Goal: Communication & Community: Answer question/provide support

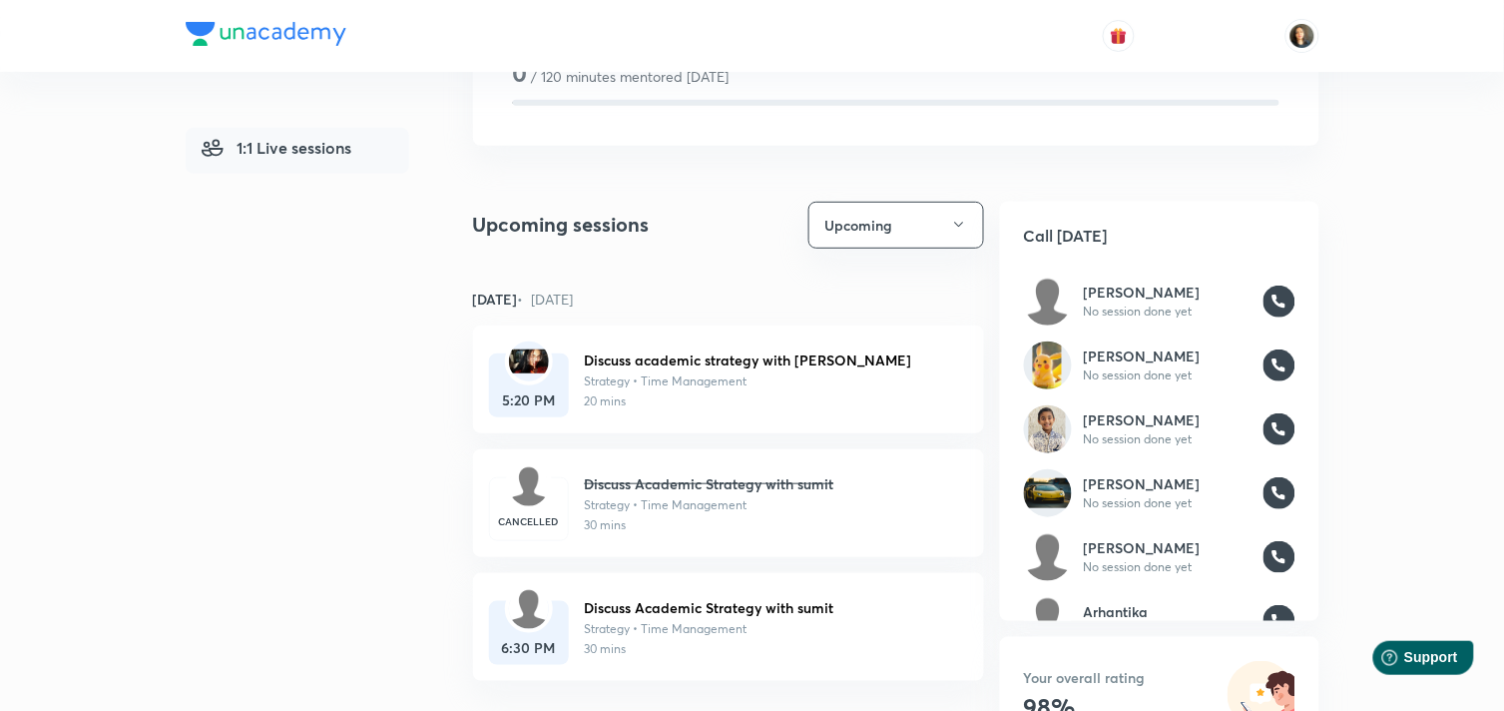
scroll to position [165, 0]
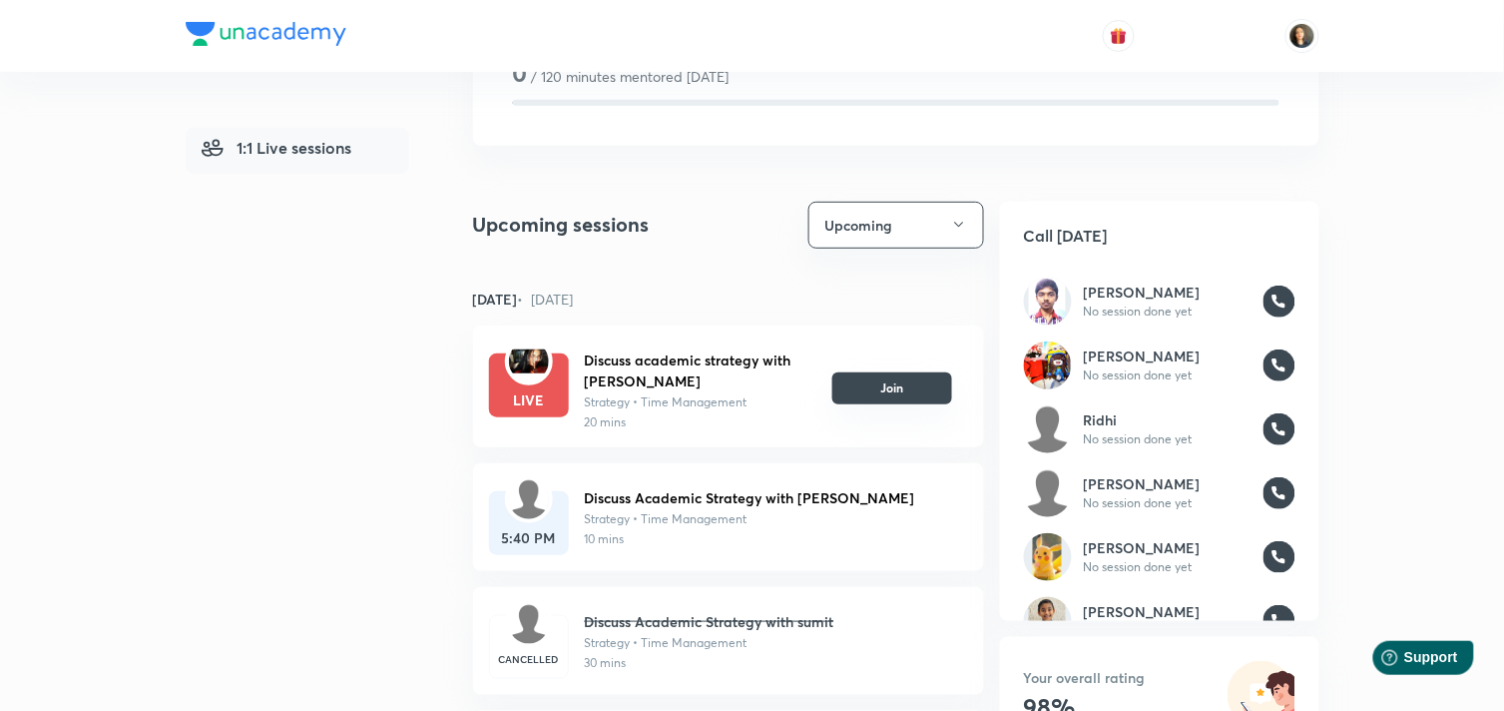
click at [909, 387] on button "Join" at bounding box center [893, 388] width 120 height 32
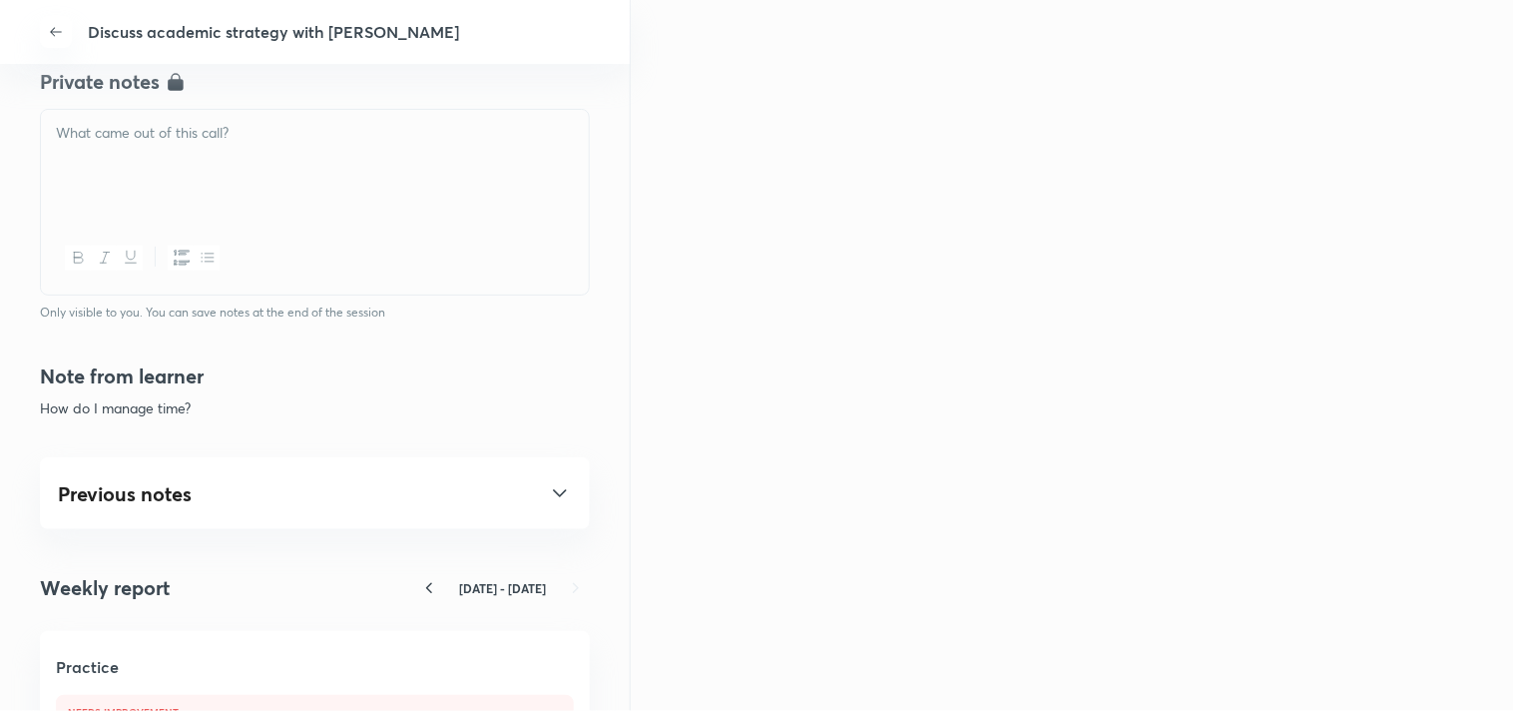
scroll to position [776, 0]
click at [548, 496] on icon at bounding box center [560, 497] width 24 height 24
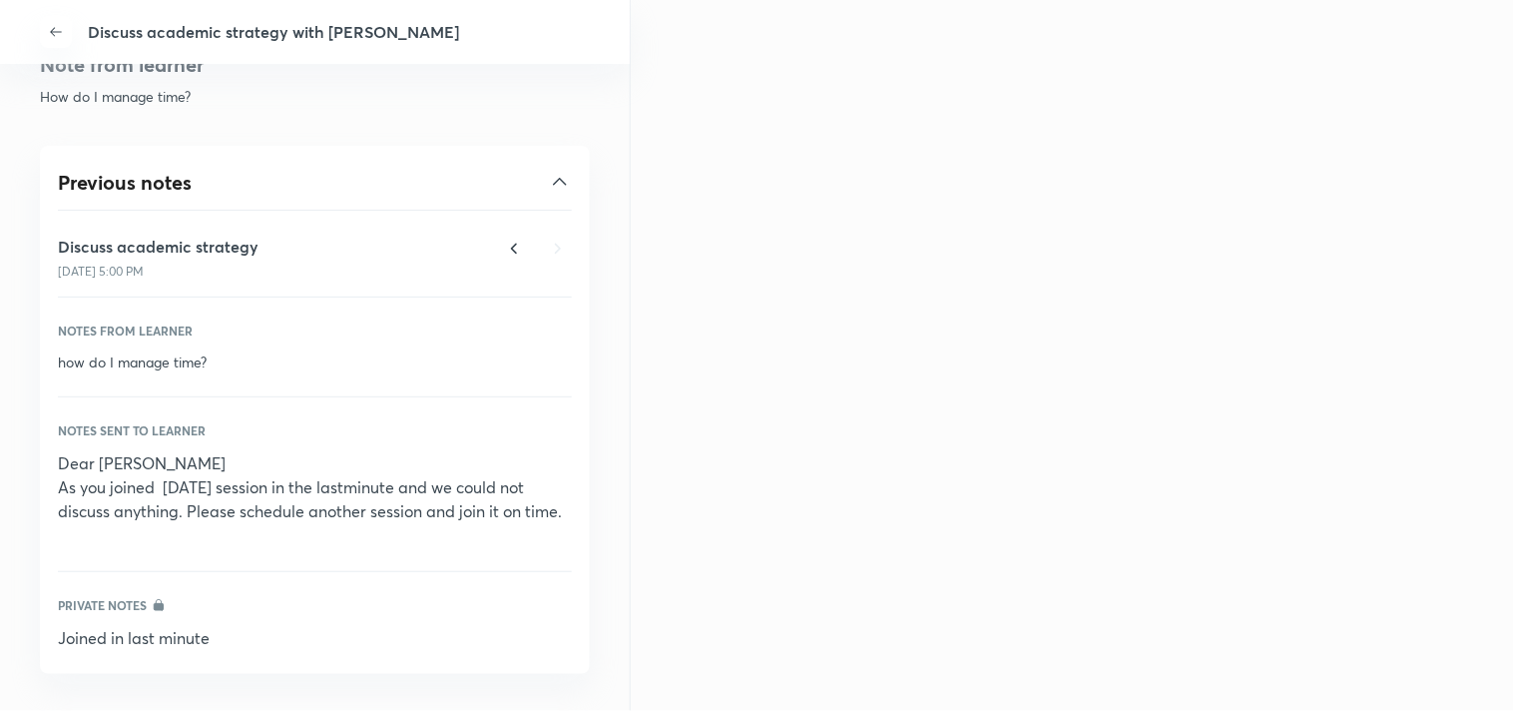
scroll to position [1106, 0]
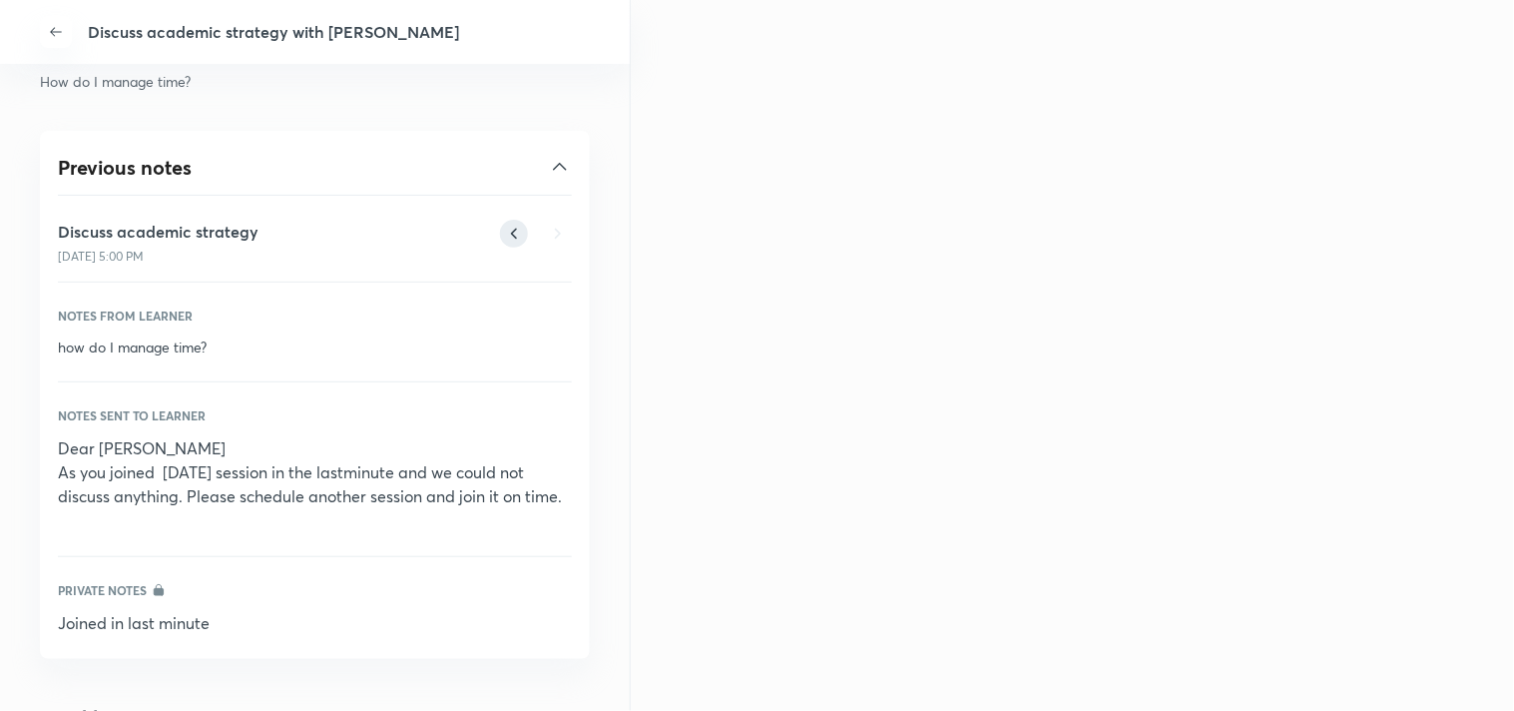
click at [500, 232] on icon at bounding box center [514, 234] width 28 height 28
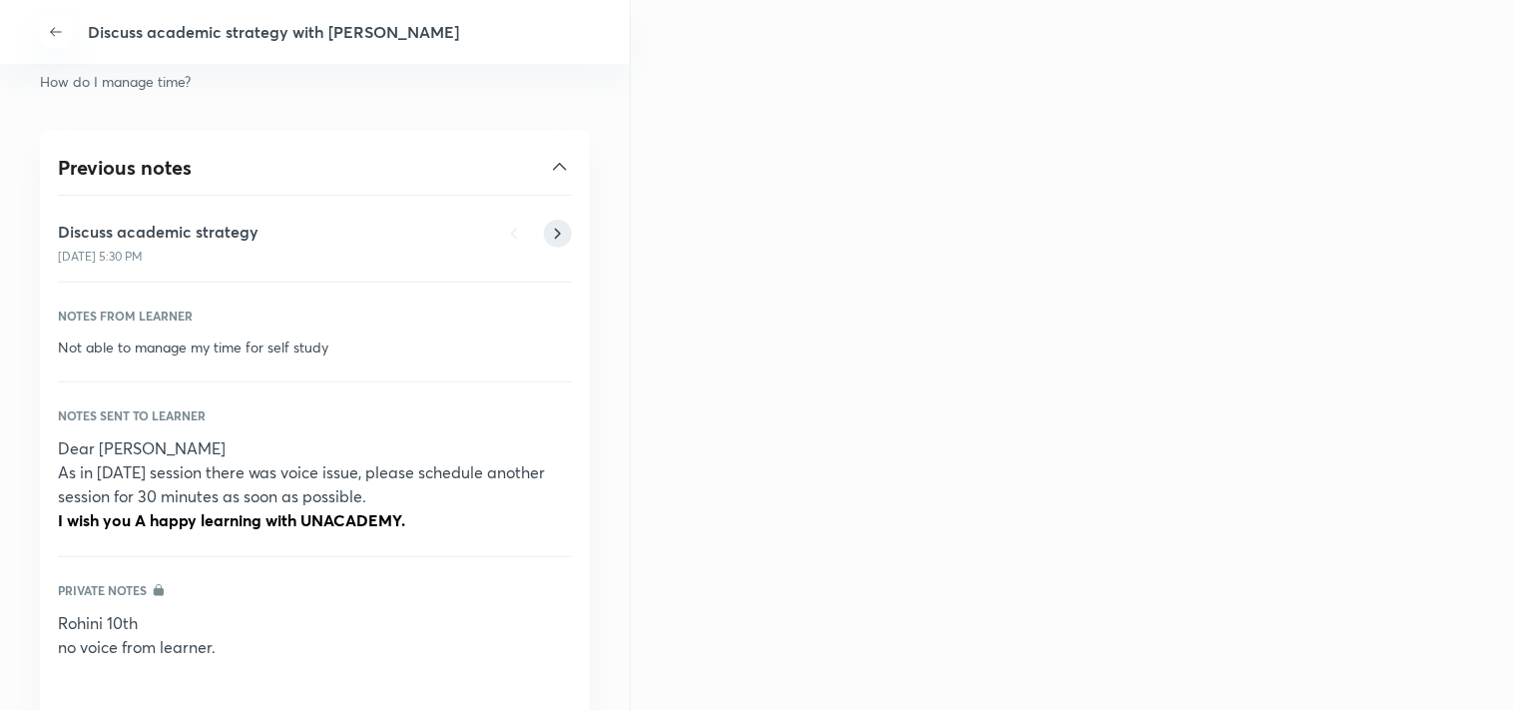
click at [551, 238] on icon at bounding box center [558, 234] width 28 height 28
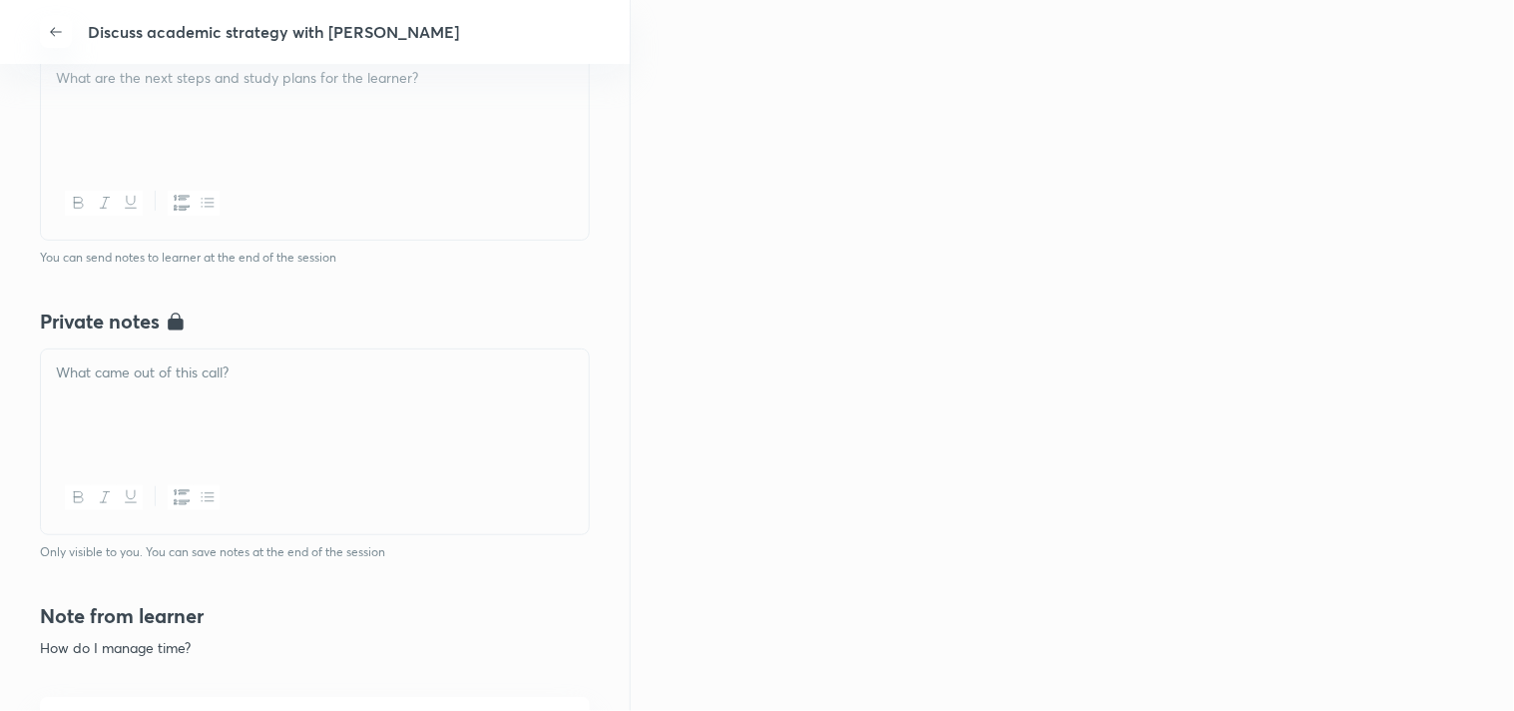
scroll to position [441, 0]
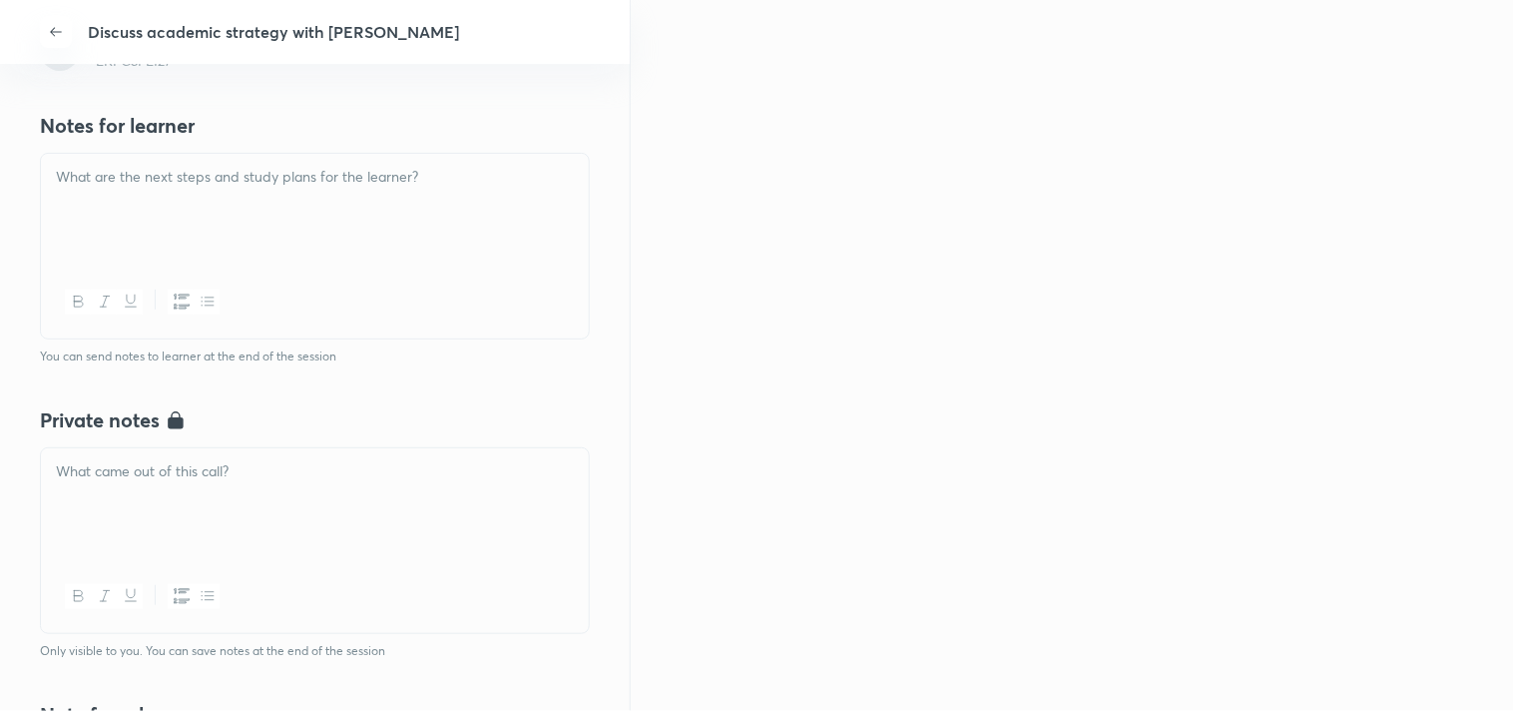
click at [467, 594] on div at bounding box center [315, 596] width 548 height 73
click at [406, 523] on div at bounding box center [315, 504] width 548 height 112
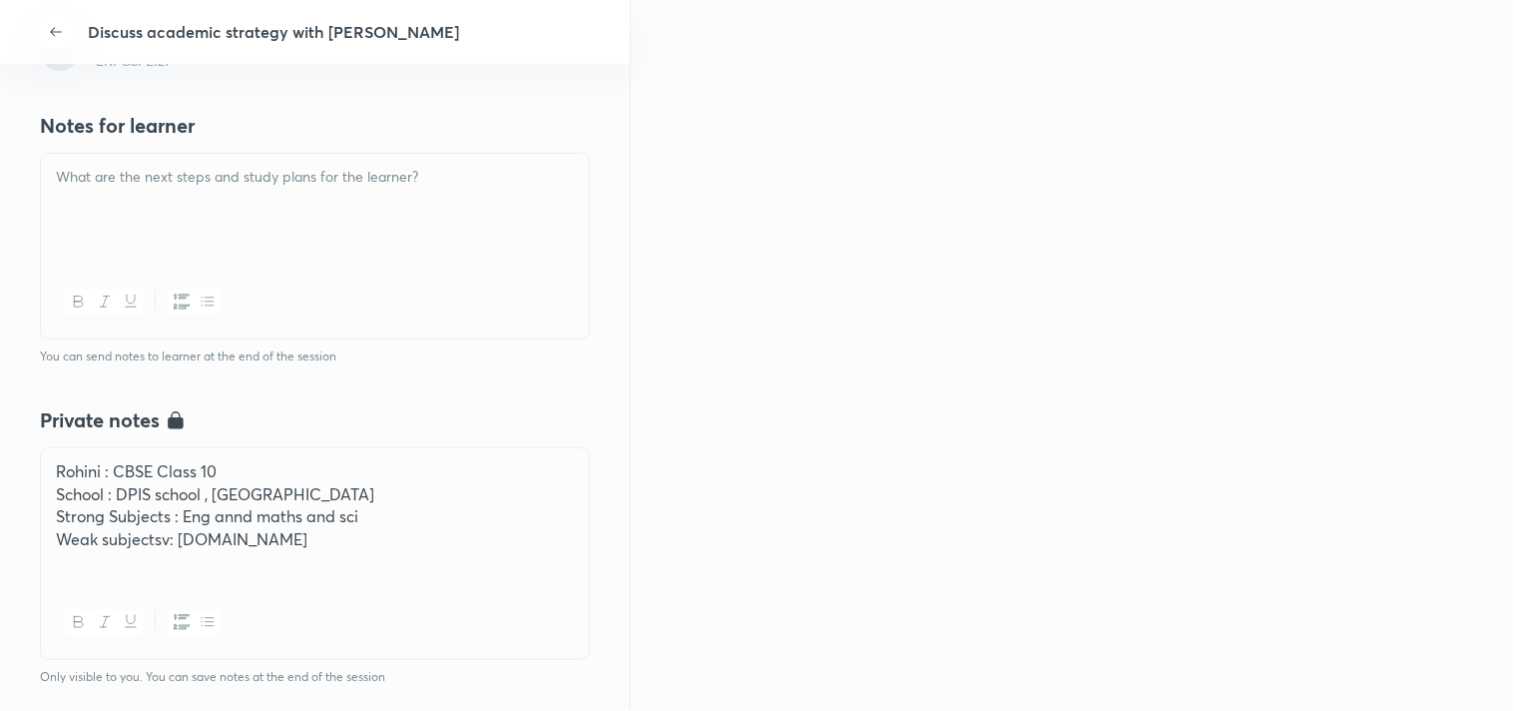
click at [172, 549] on p "Weak subjectsv: S.St" at bounding box center [315, 539] width 518 height 23
click at [172, 545] on p "Weak subjectsv: S.St" at bounding box center [315, 539] width 518 height 23
click at [168, 525] on p "Strong Subjects : Eng annd maths and sci" at bounding box center [315, 516] width 518 height 23
click at [167, 543] on p "Weak subjectsv: S.St" at bounding box center [315, 539] width 518 height 23
click at [253, 534] on p "Weak subjects: S.St" at bounding box center [315, 539] width 518 height 23
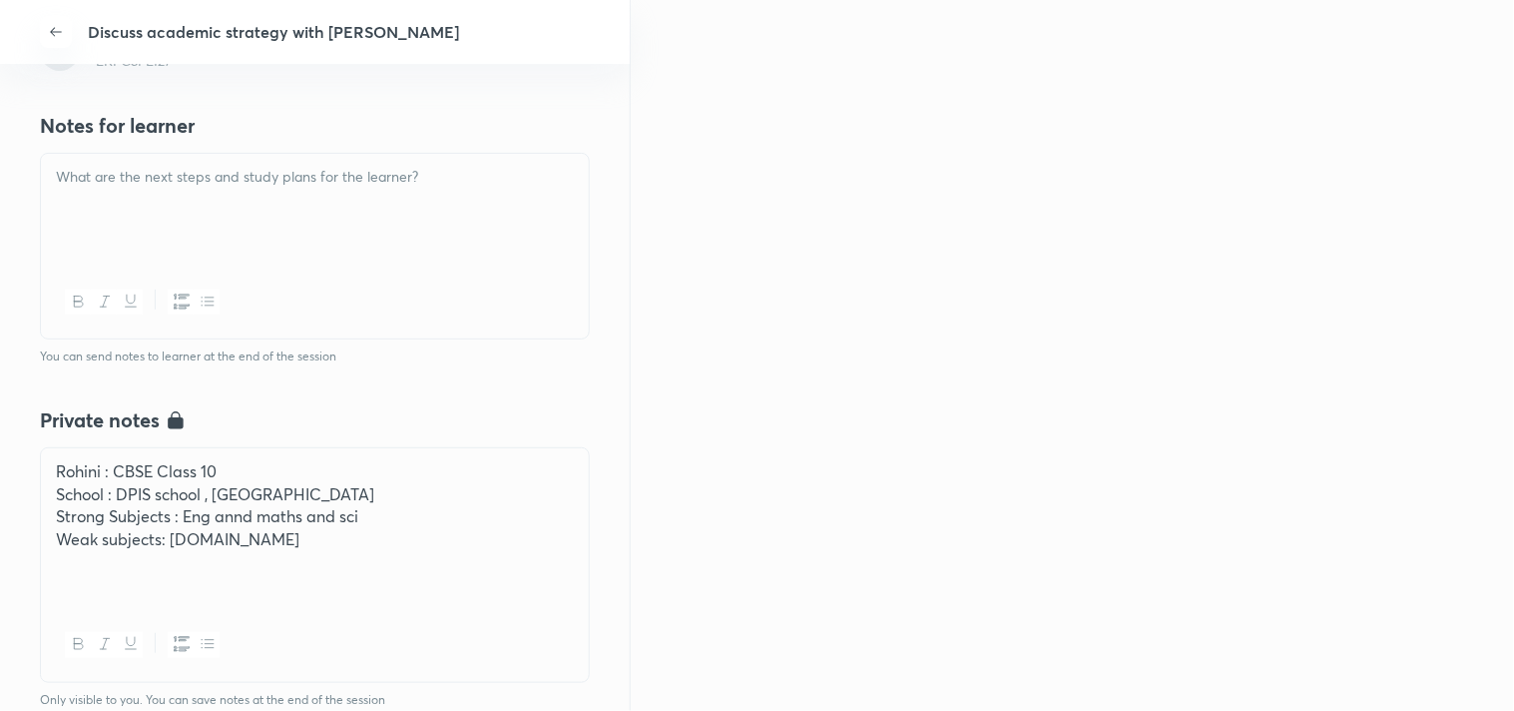
click at [253, 534] on p "Weak subjects: S.St" at bounding box center [315, 539] width 518 height 23
click at [96, 566] on p at bounding box center [315, 562] width 518 height 23
click at [289, 561] on p at bounding box center [315, 562] width 518 height 23
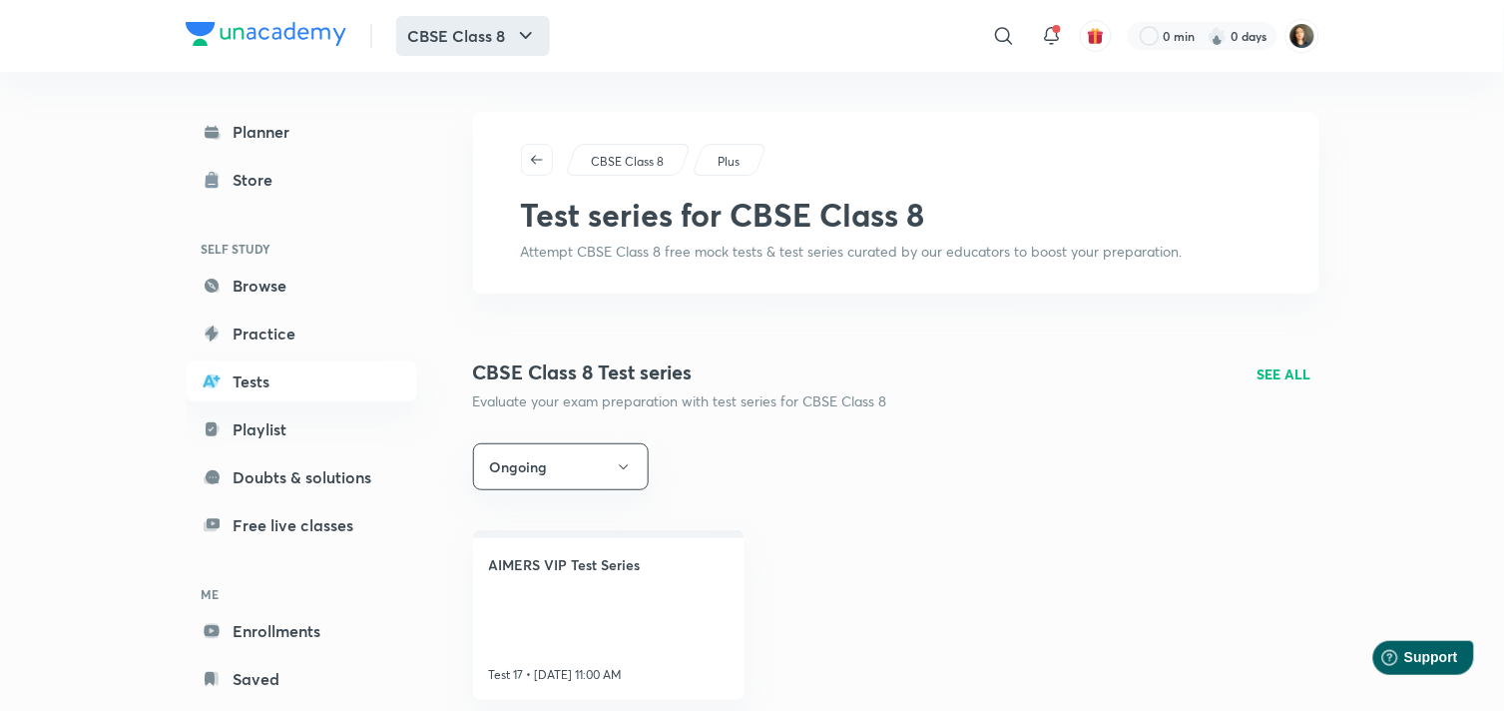
click at [525, 34] on icon "button" at bounding box center [526, 36] width 24 height 24
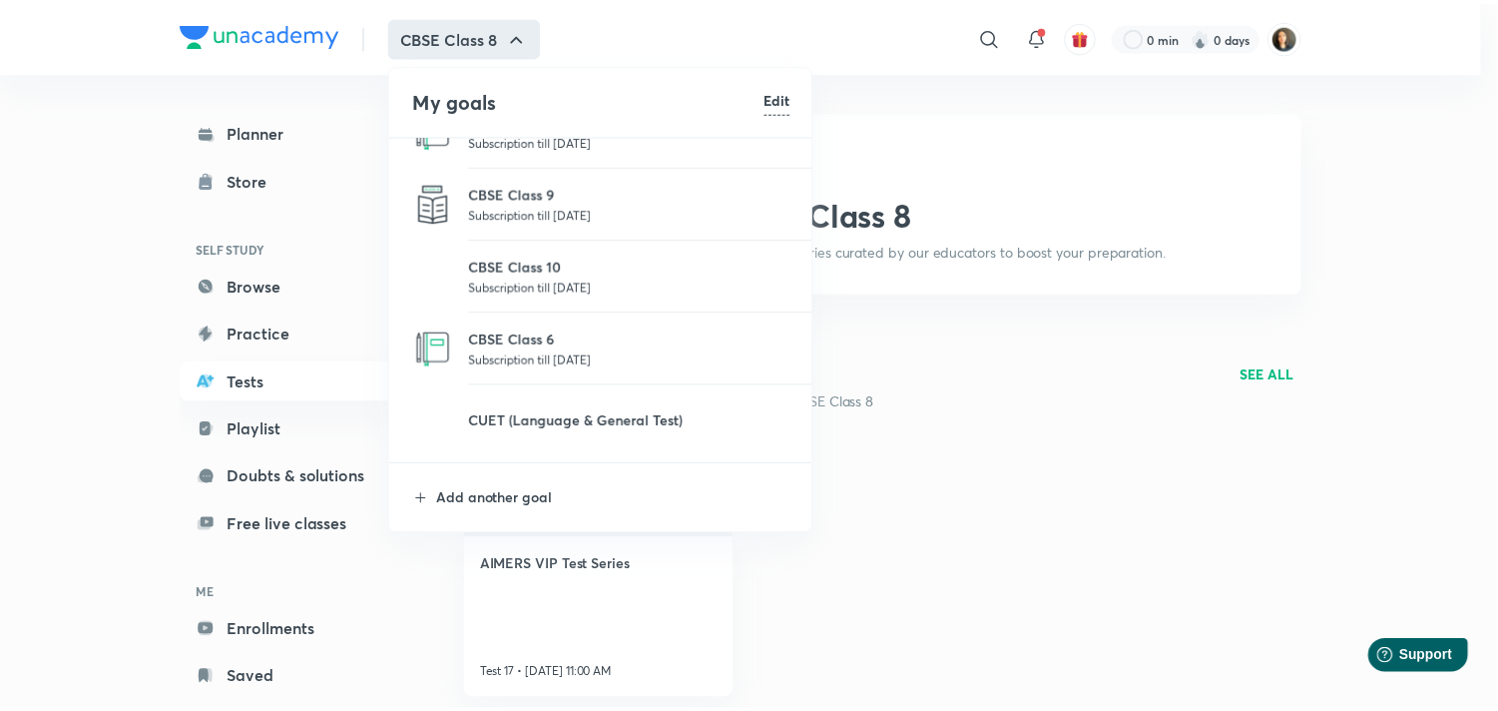
scroll to position [327, 0]
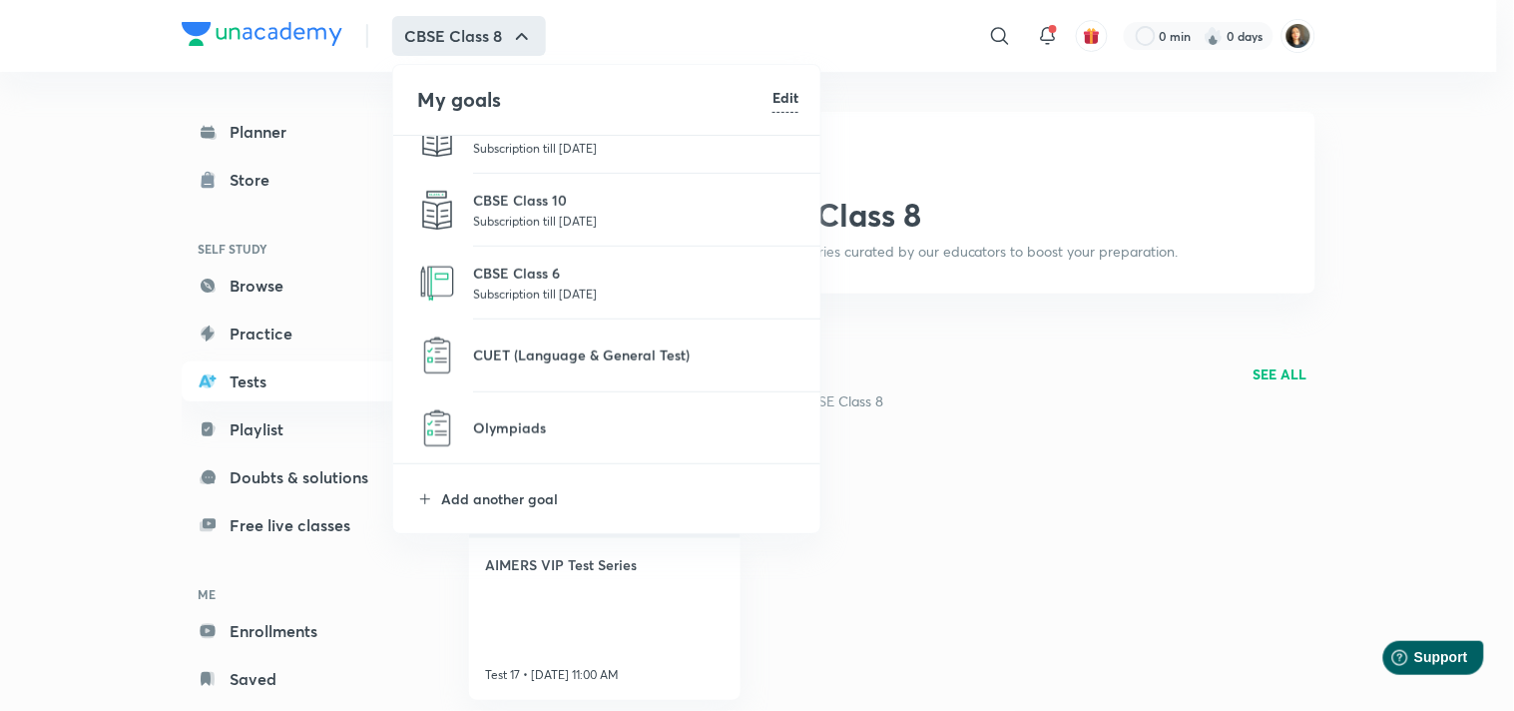
click at [541, 218] on p "Subscription till 25 Oct 2026" at bounding box center [635, 221] width 325 height 20
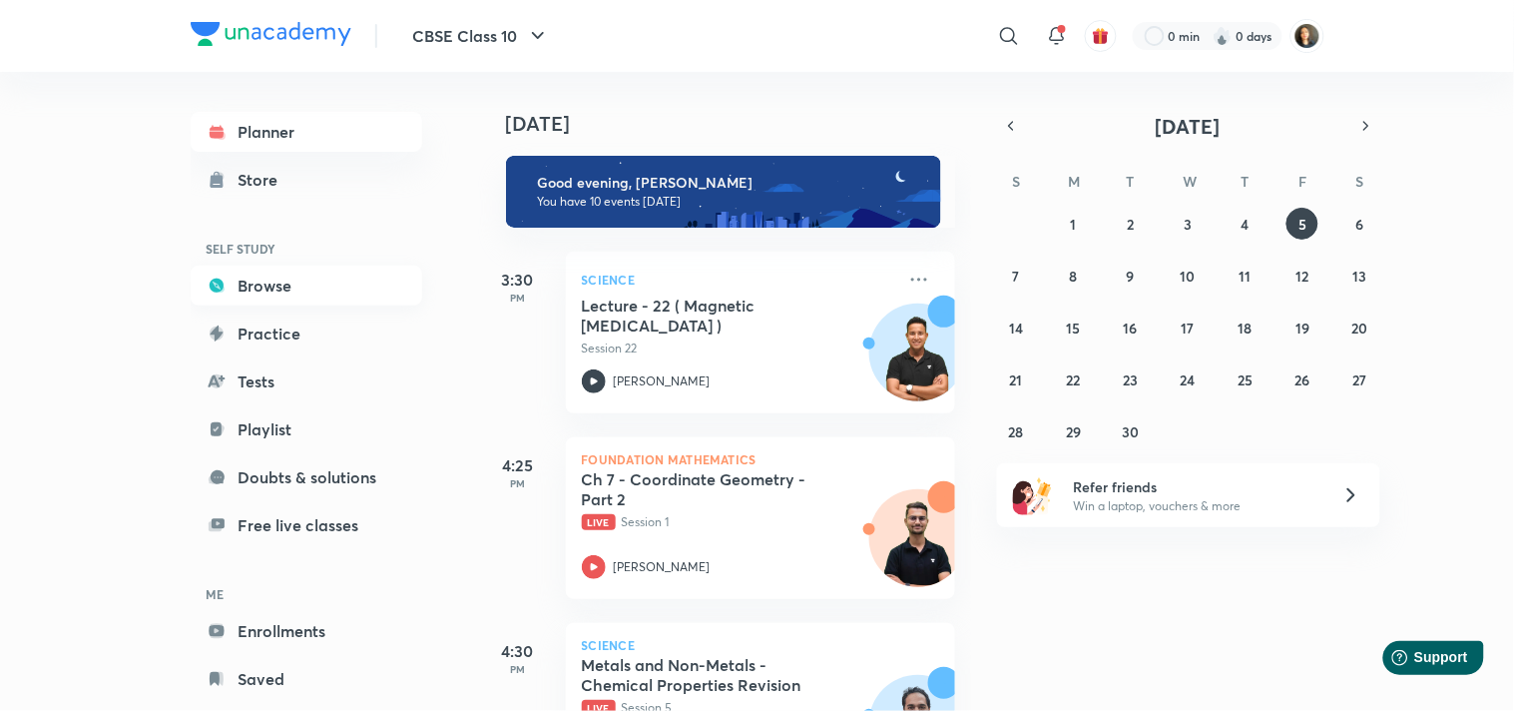
click at [274, 285] on link "Browse" at bounding box center [307, 286] width 232 height 40
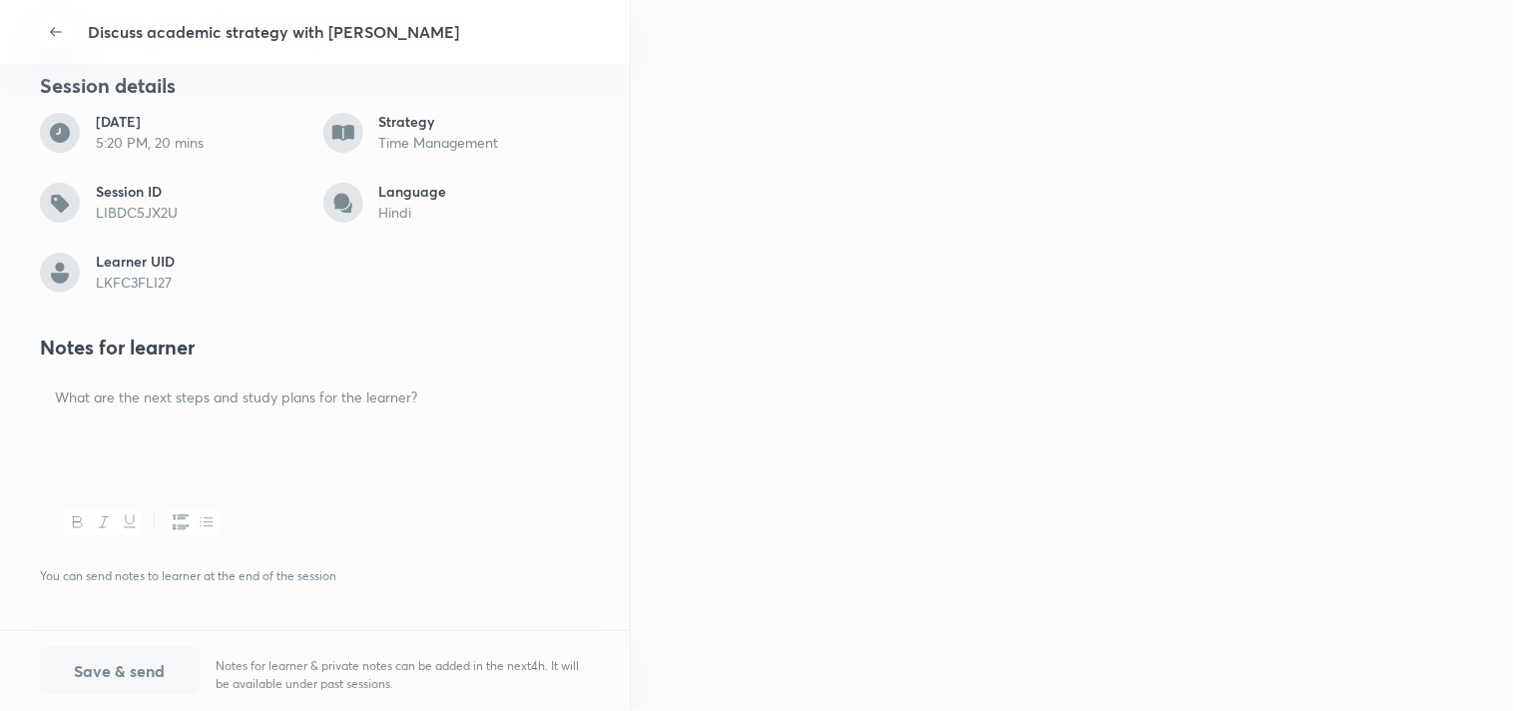
scroll to position [222, 0]
click at [124, 421] on div at bounding box center [315, 428] width 550 height 112
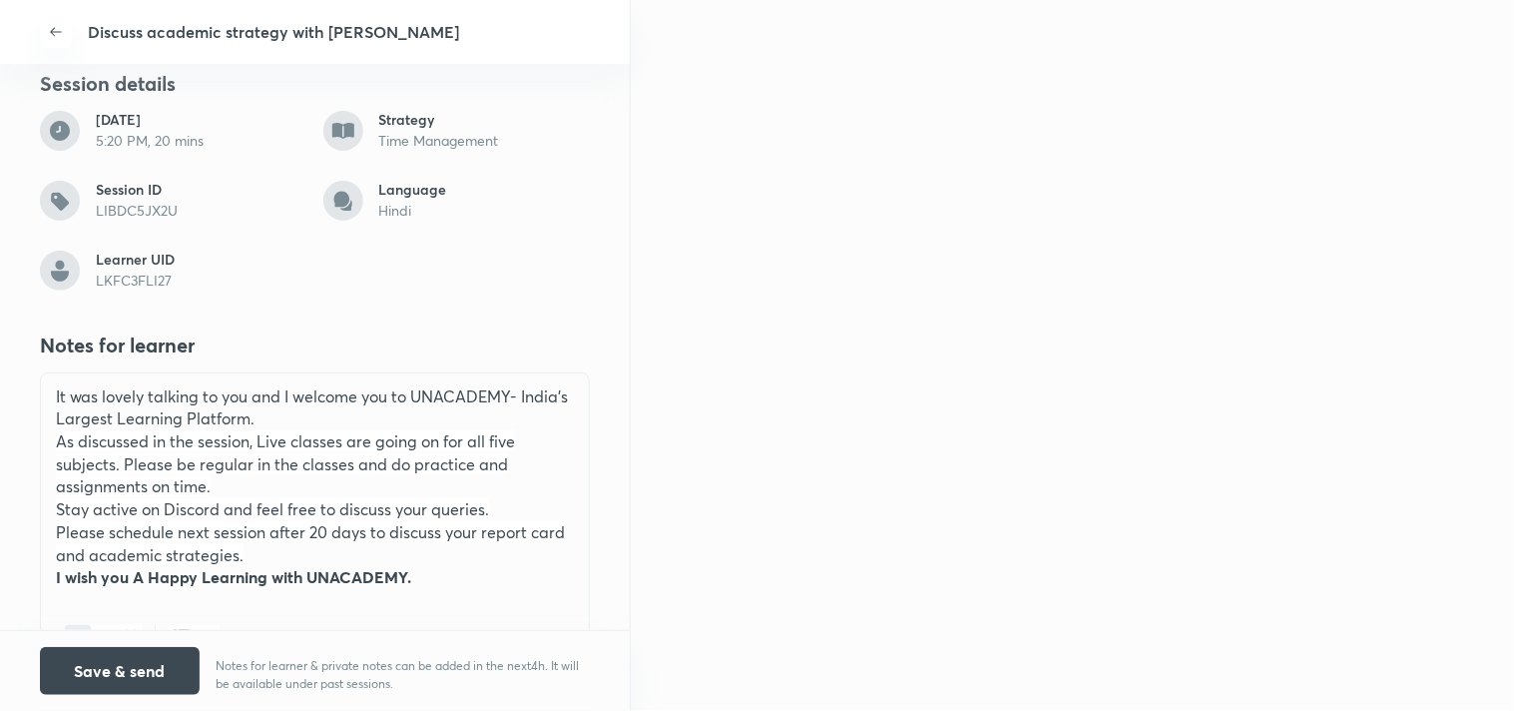
click at [56, 393] on span "It was lovely talking to you and I welcome you to UNACADEMY- India's Largest Le…" at bounding box center [312, 407] width 512 height 44
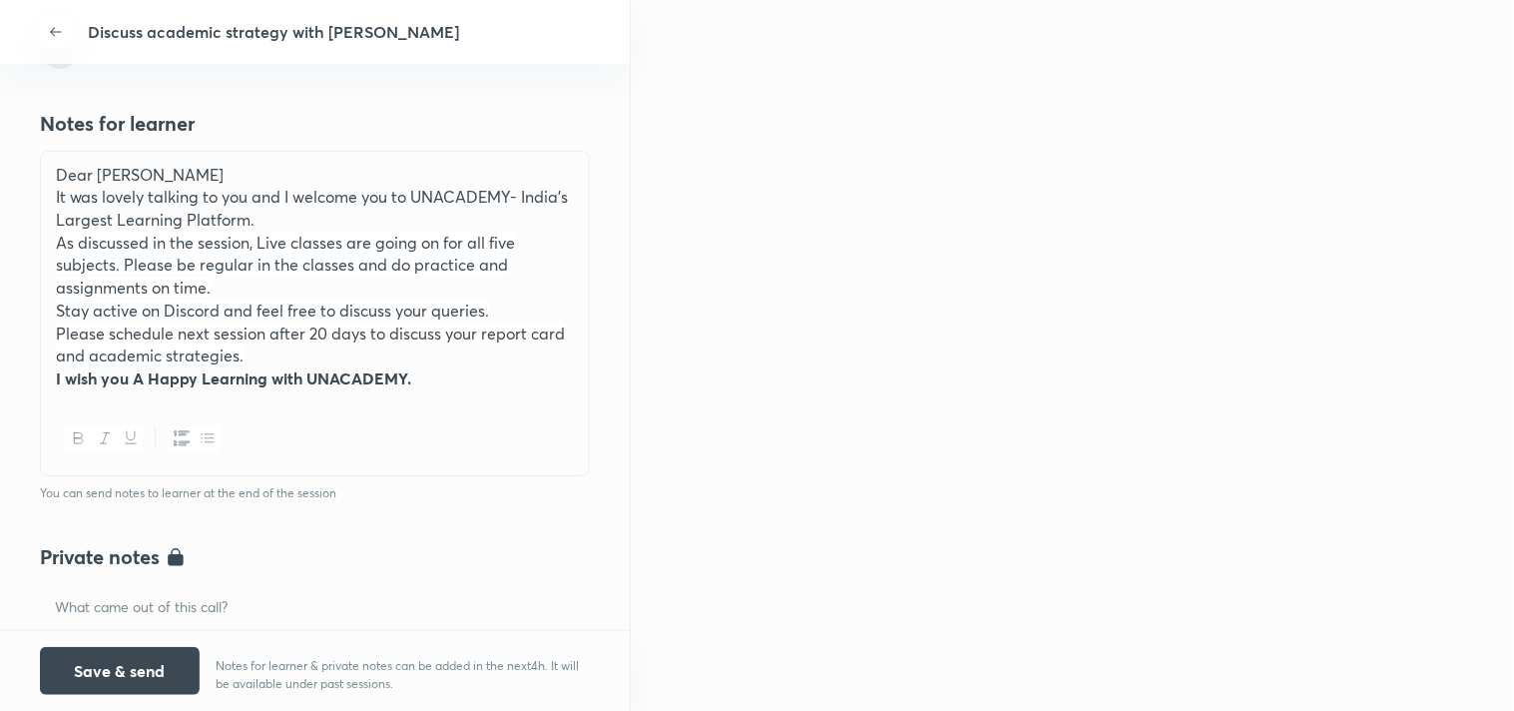
drag, startPoint x: 260, startPoint y: 571, endPoint x: 252, endPoint y: 604, distance: 33.9
click at [258, 583] on div "Private notes Only visible to you. You can save notes at the end of the session" at bounding box center [315, 648] width 550 height 292
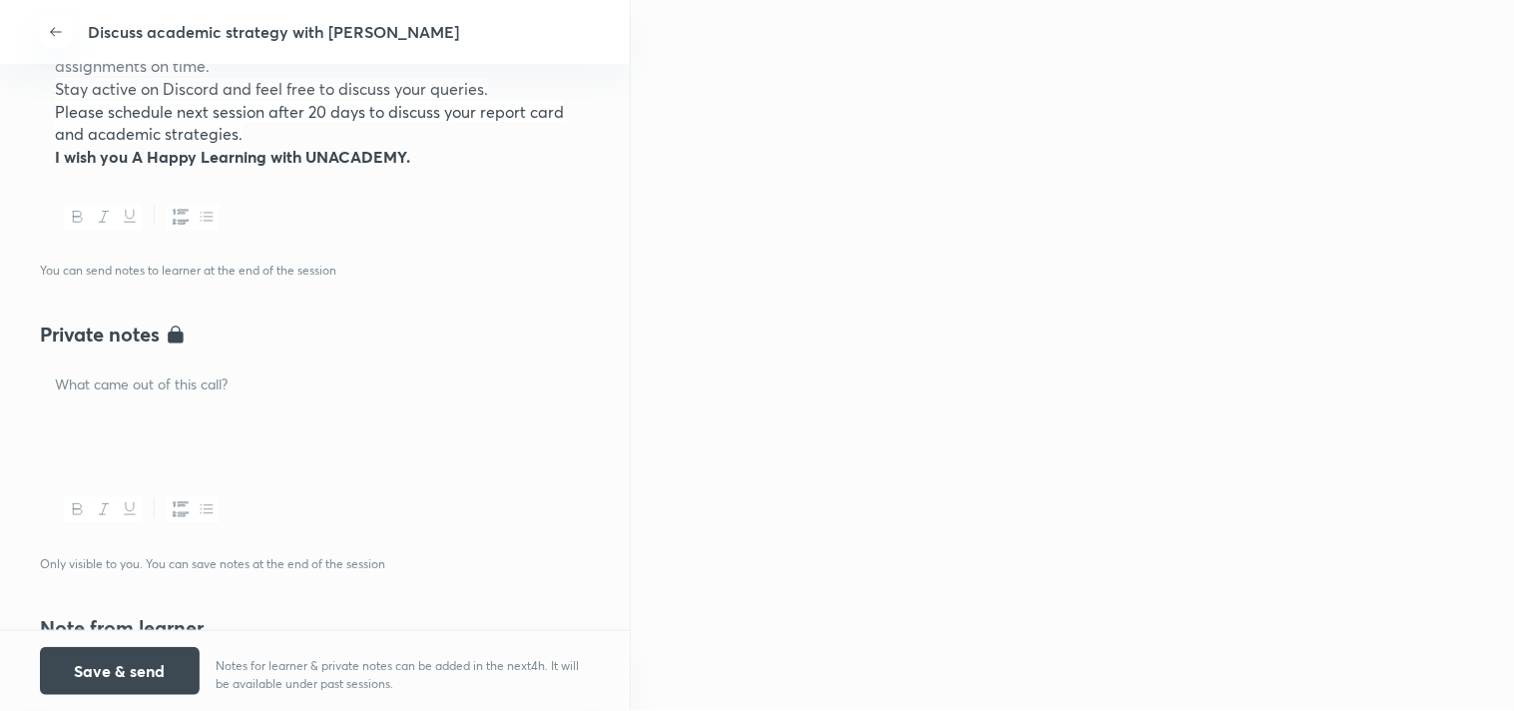
scroll to position [665, 0]
click at [241, 416] on div at bounding box center [315, 416] width 550 height 112
click at [150, 657] on button "Save & send" at bounding box center [120, 669] width 160 height 48
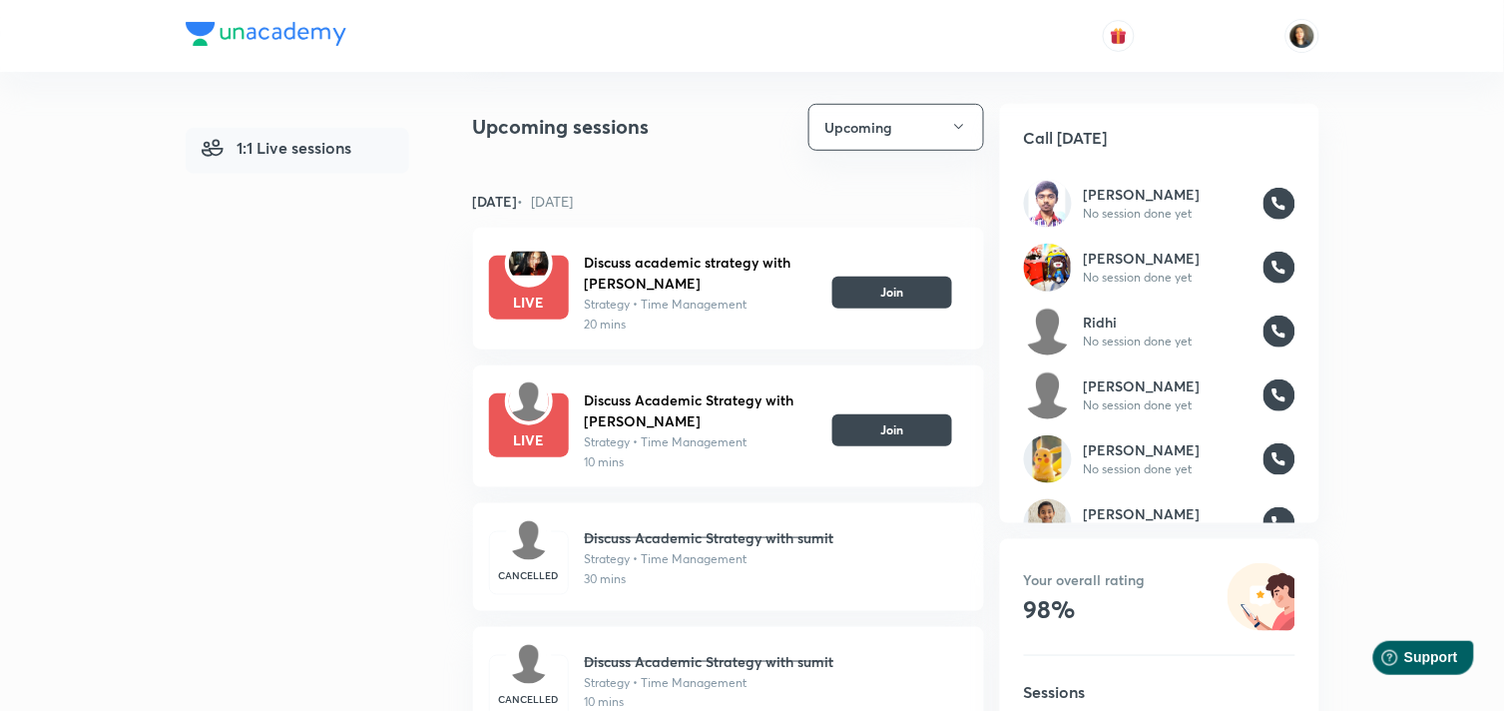
scroll to position [272, 0]
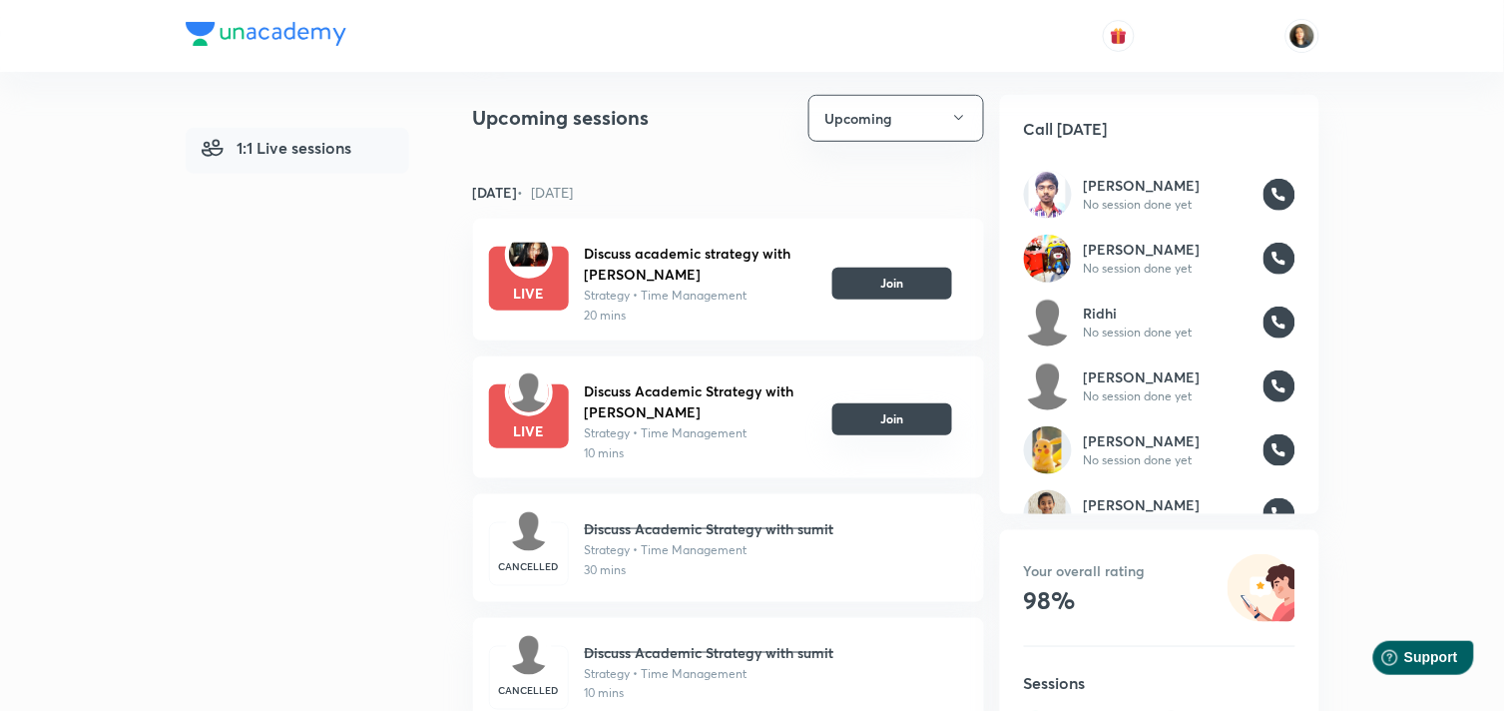
click at [881, 425] on button "Join" at bounding box center [893, 419] width 120 height 32
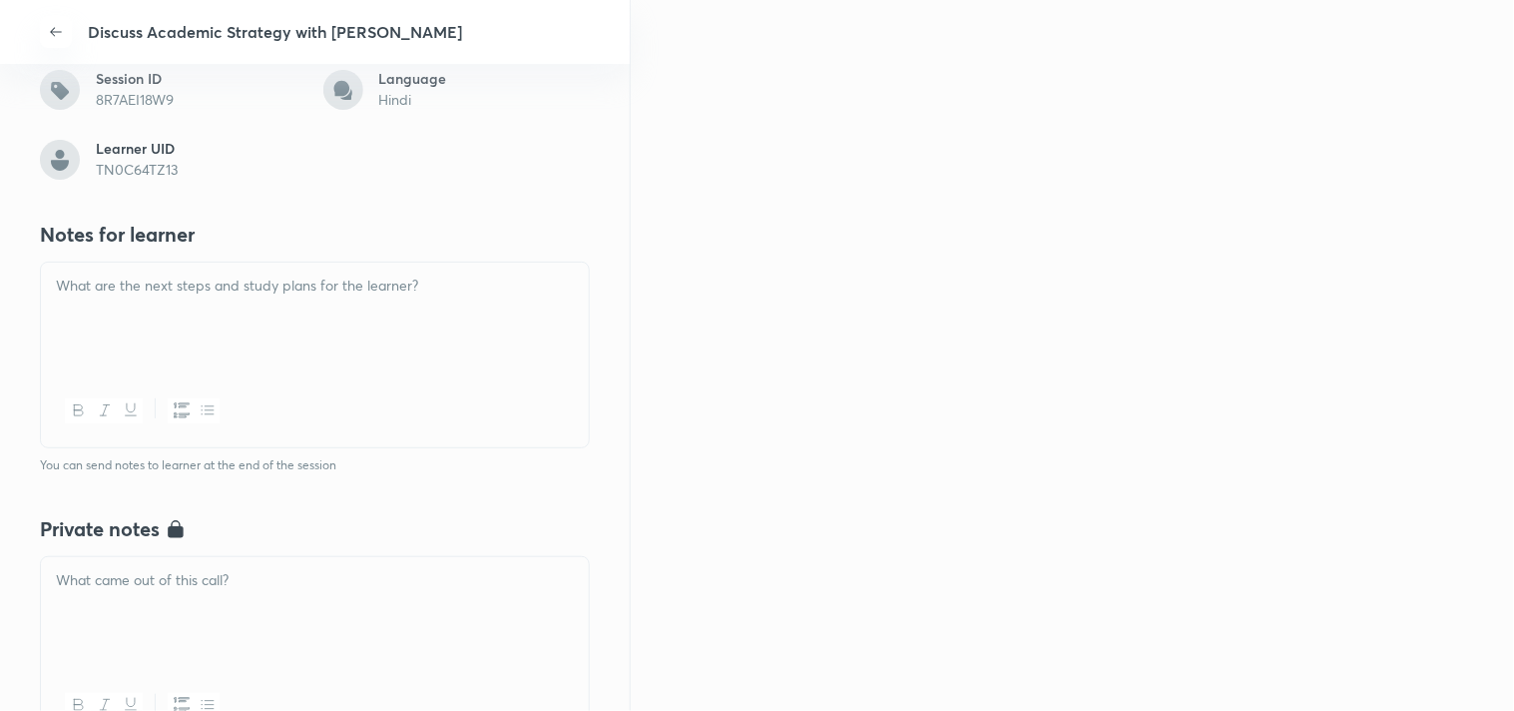
scroll to position [443, 0]
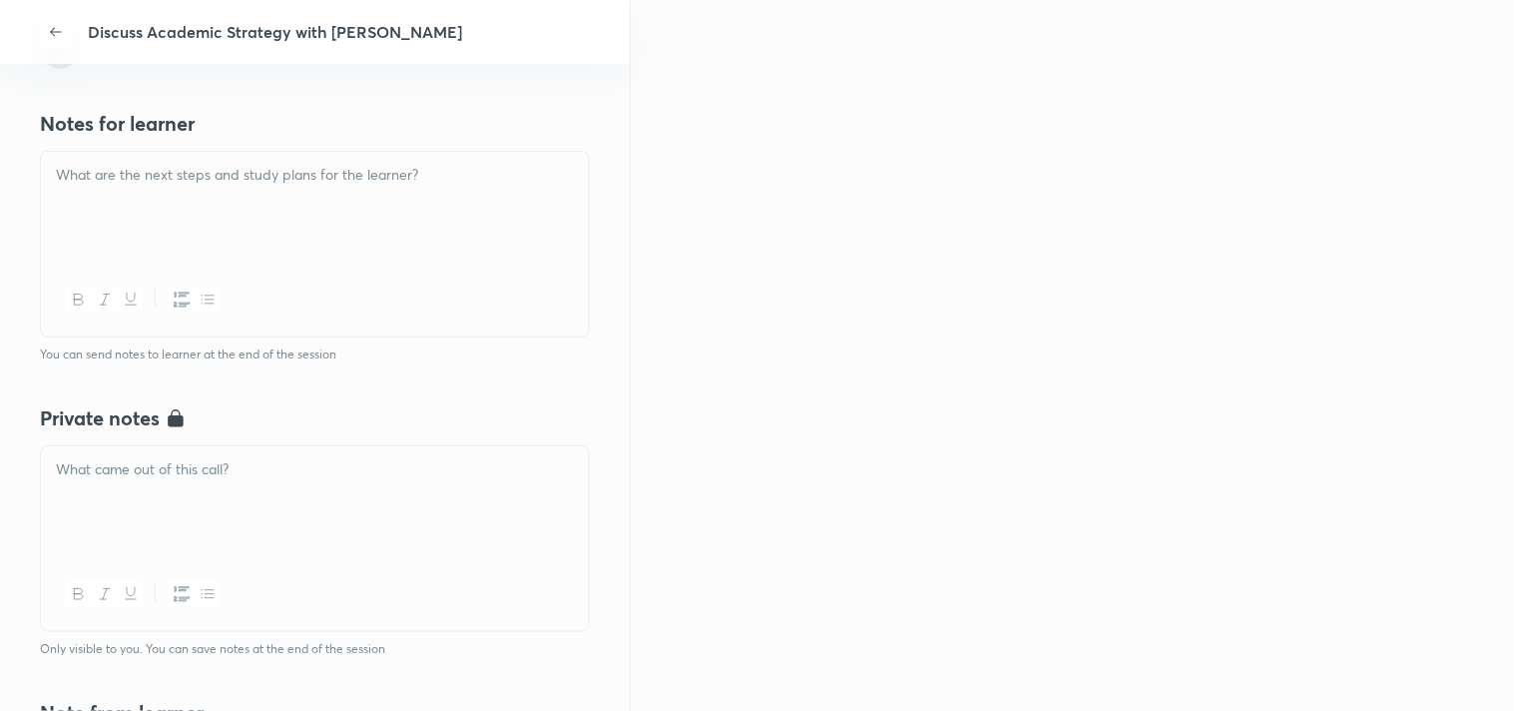
click at [345, 480] on div at bounding box center [315, 502] width 548 height 112
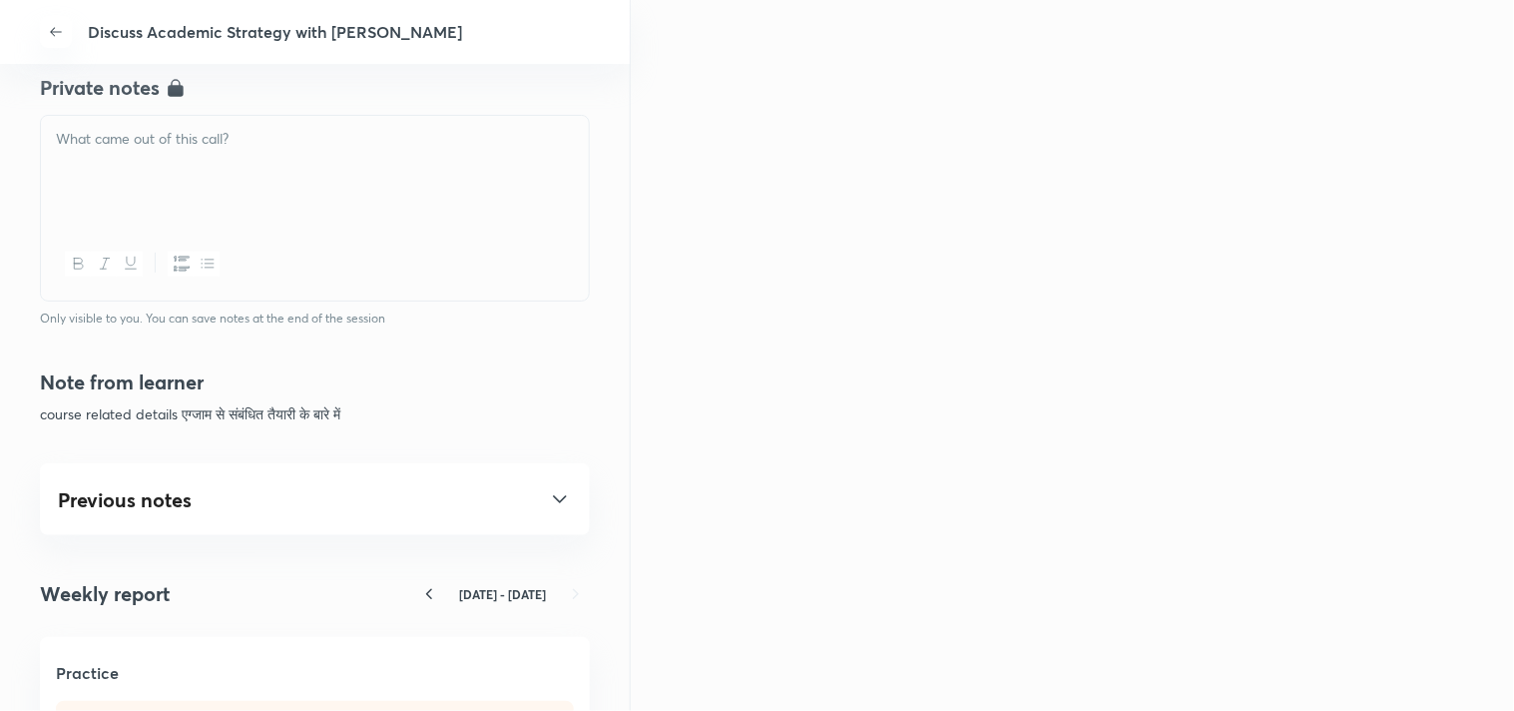
scroll to position [776, 0]
click at [548, 497] on icon at bounding box center [560, 497] width 24 height 24
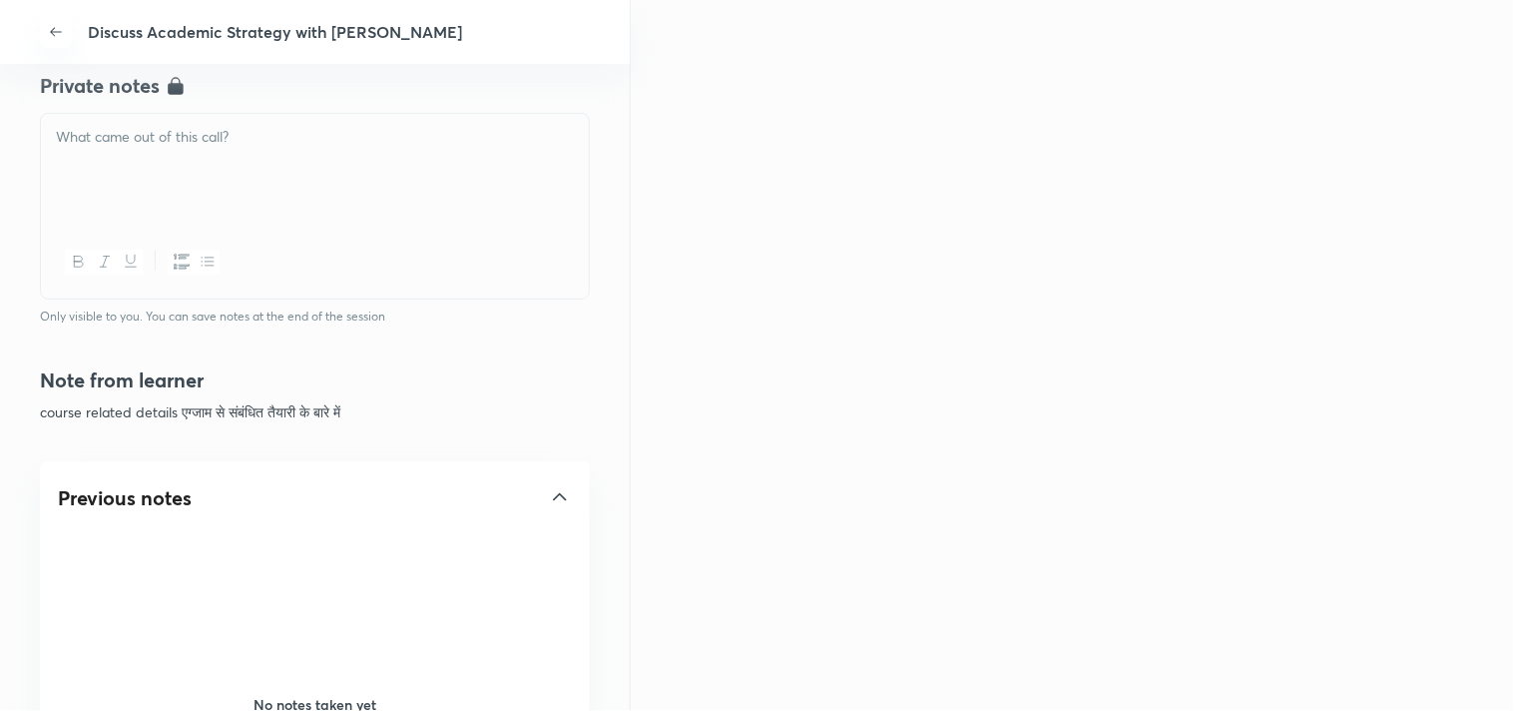
click at [555, 499] on icon at bounding box center [560, 497] width 24 height 24
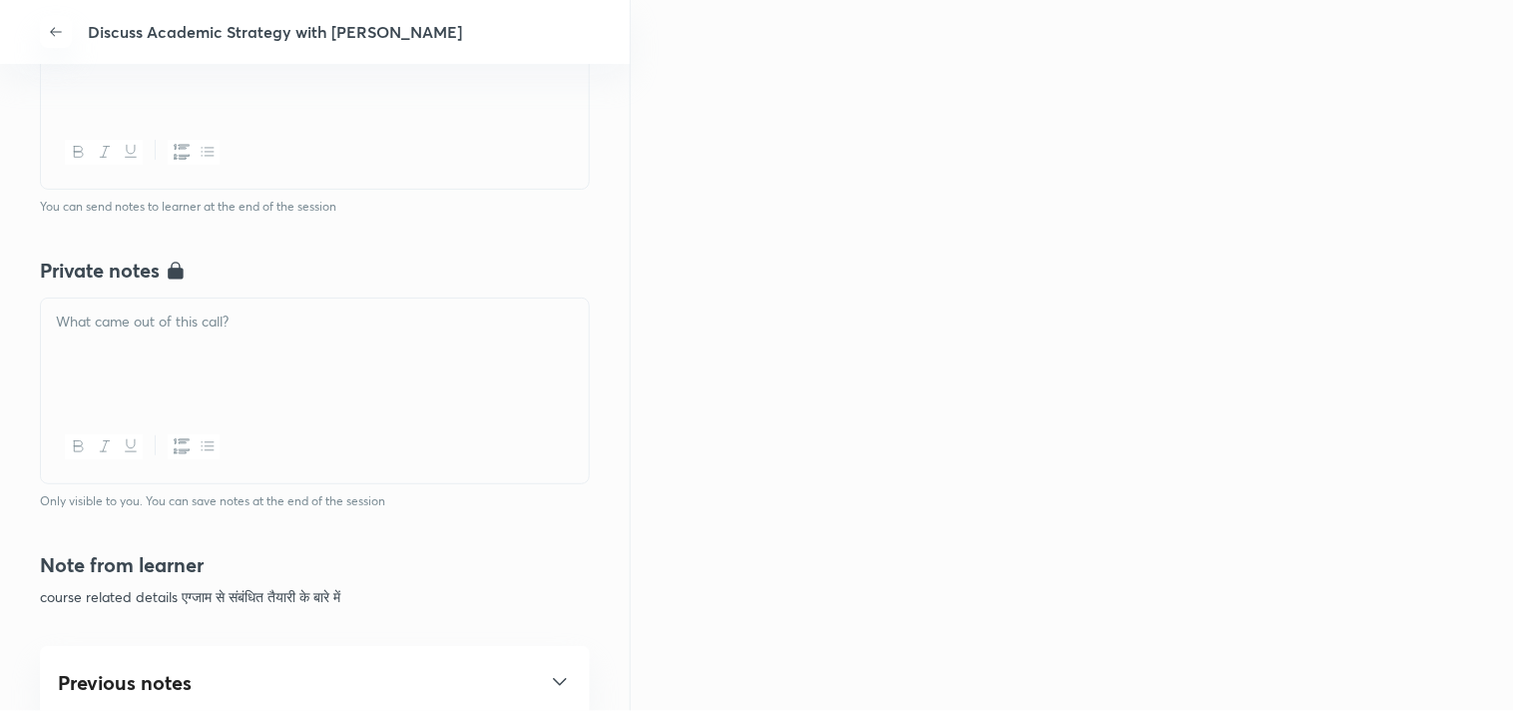
scroll to position [554, 0]
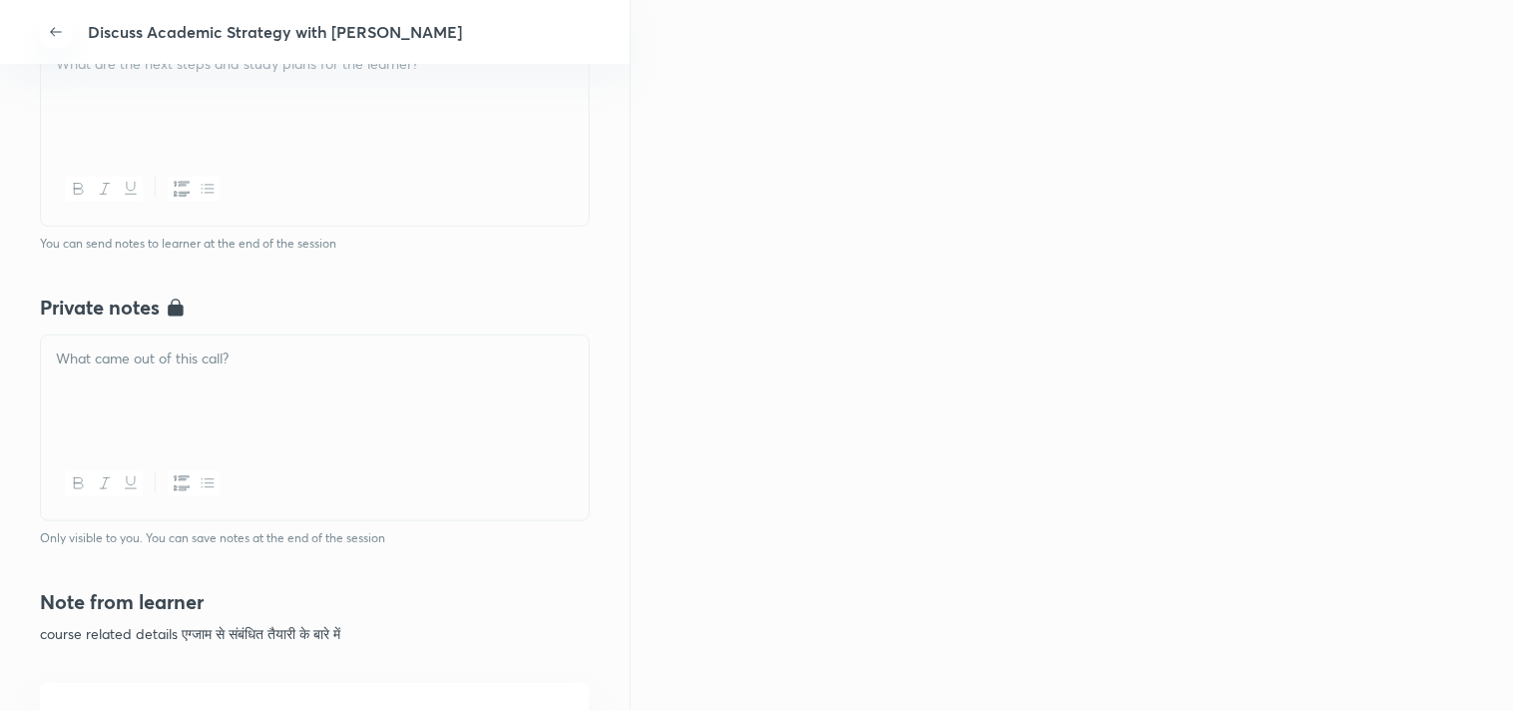
click at [234, 381] on div at bounding box center [315, 391] width 548 height 112
click at [314, 372] on div at bounding box center [315, 391] width 548 height 112
click at [197, 341] on div at bounding box center [315, 391] width 548 height 112
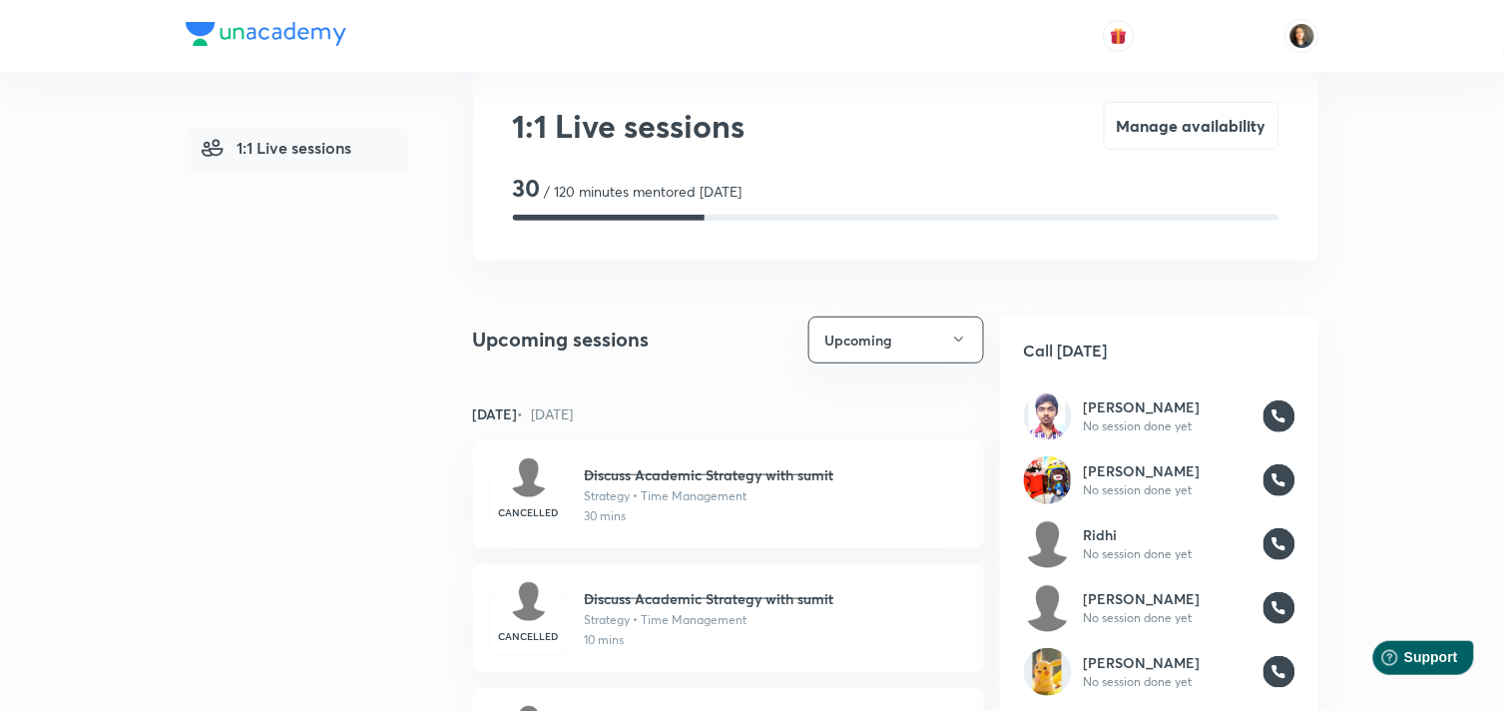
click at [1051, 117] on div "1:1 Live sessions Manage availability" at bounding box center [896, 126] width 767 height 48
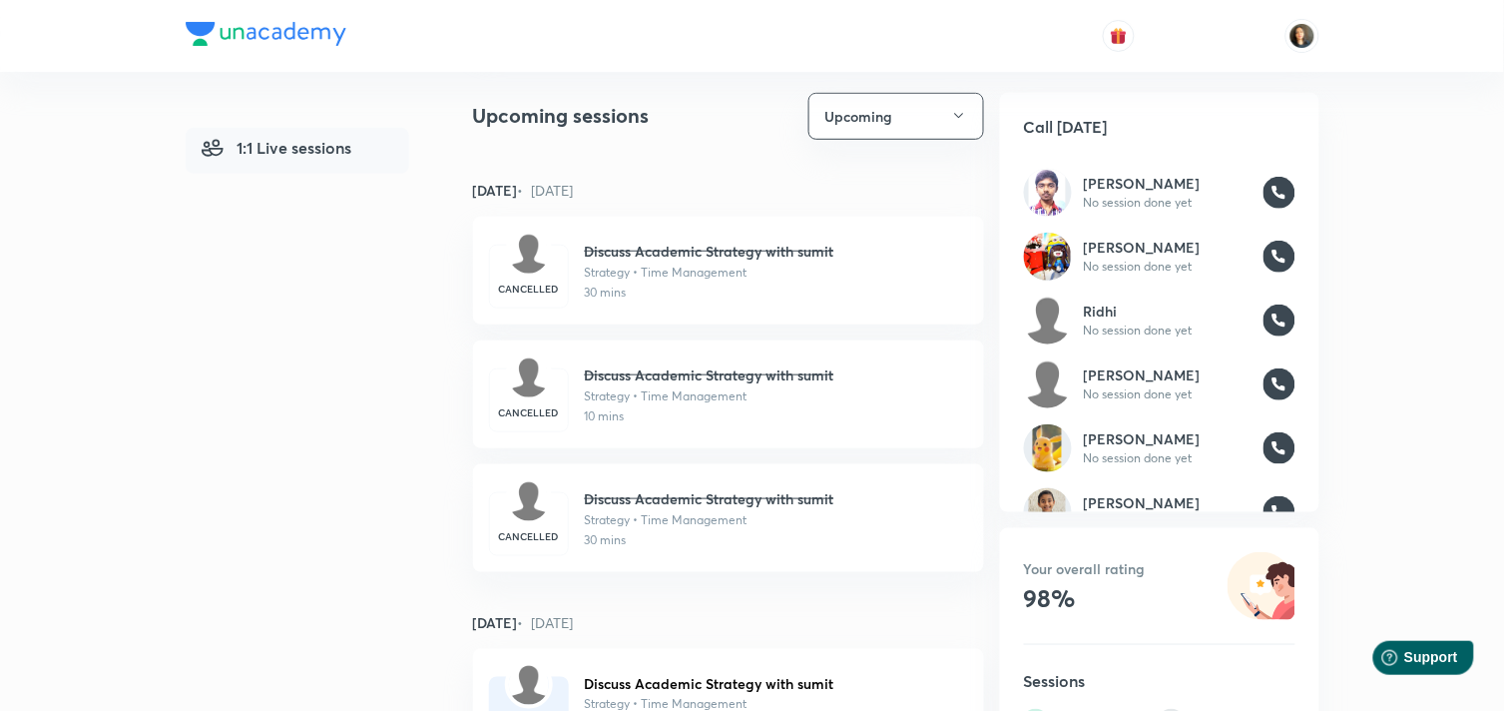
scroll to position [272, 0]
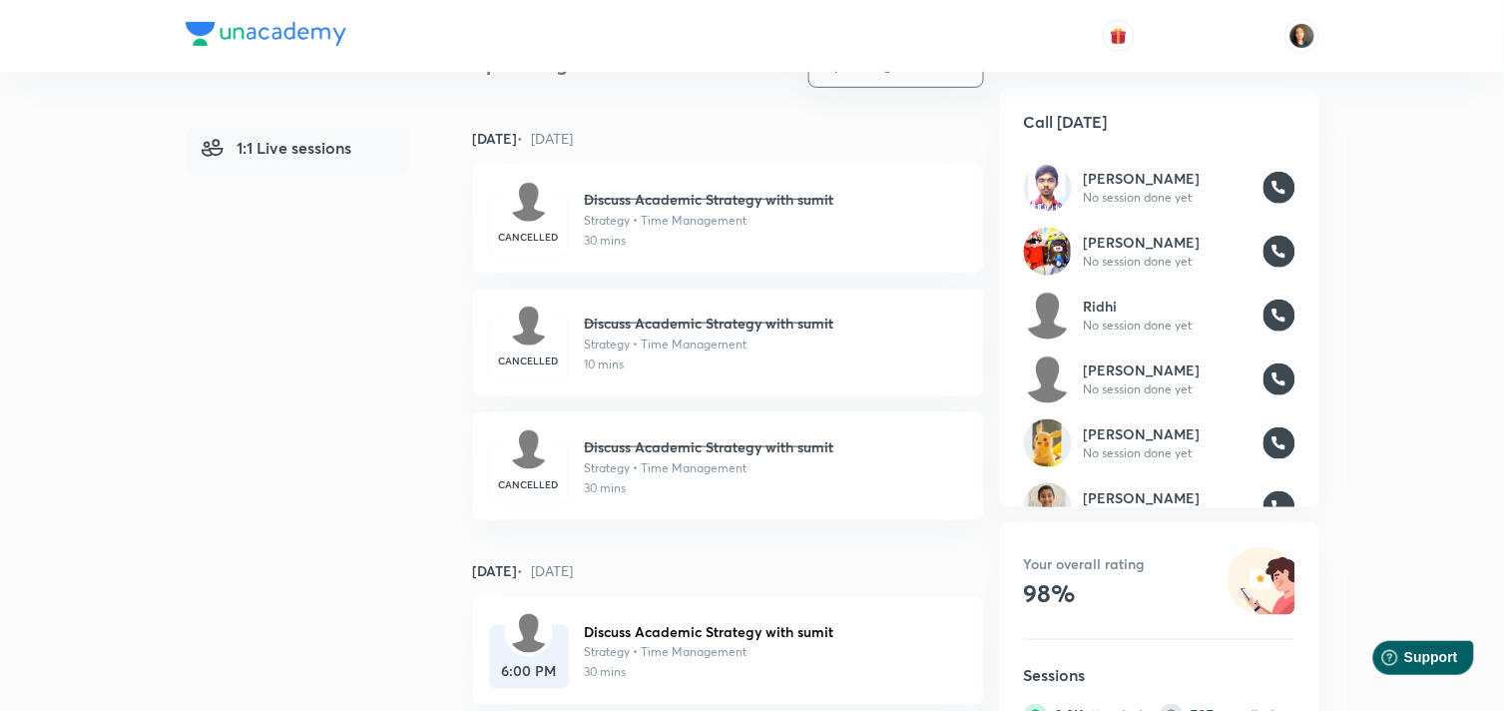
scroll to position [332, 0]
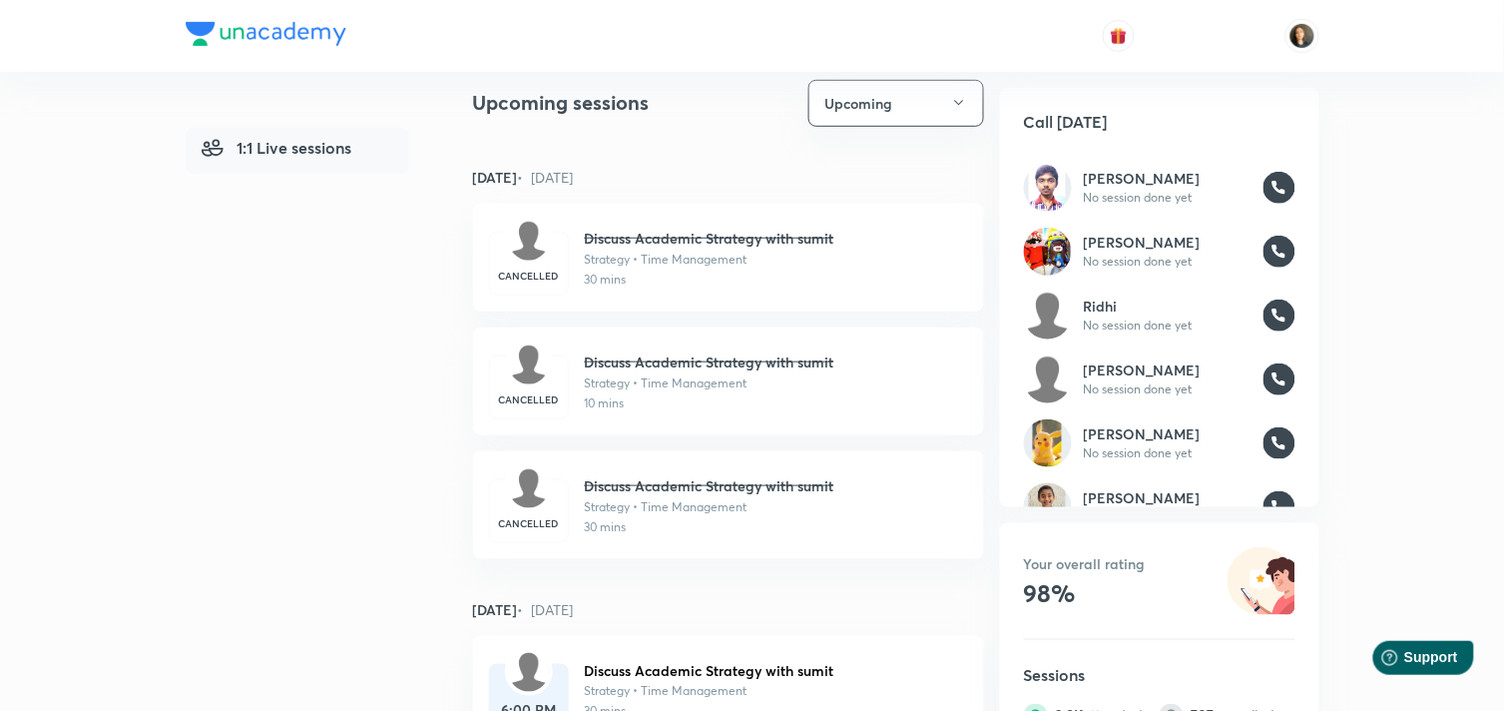
scroll to position [237, 0]
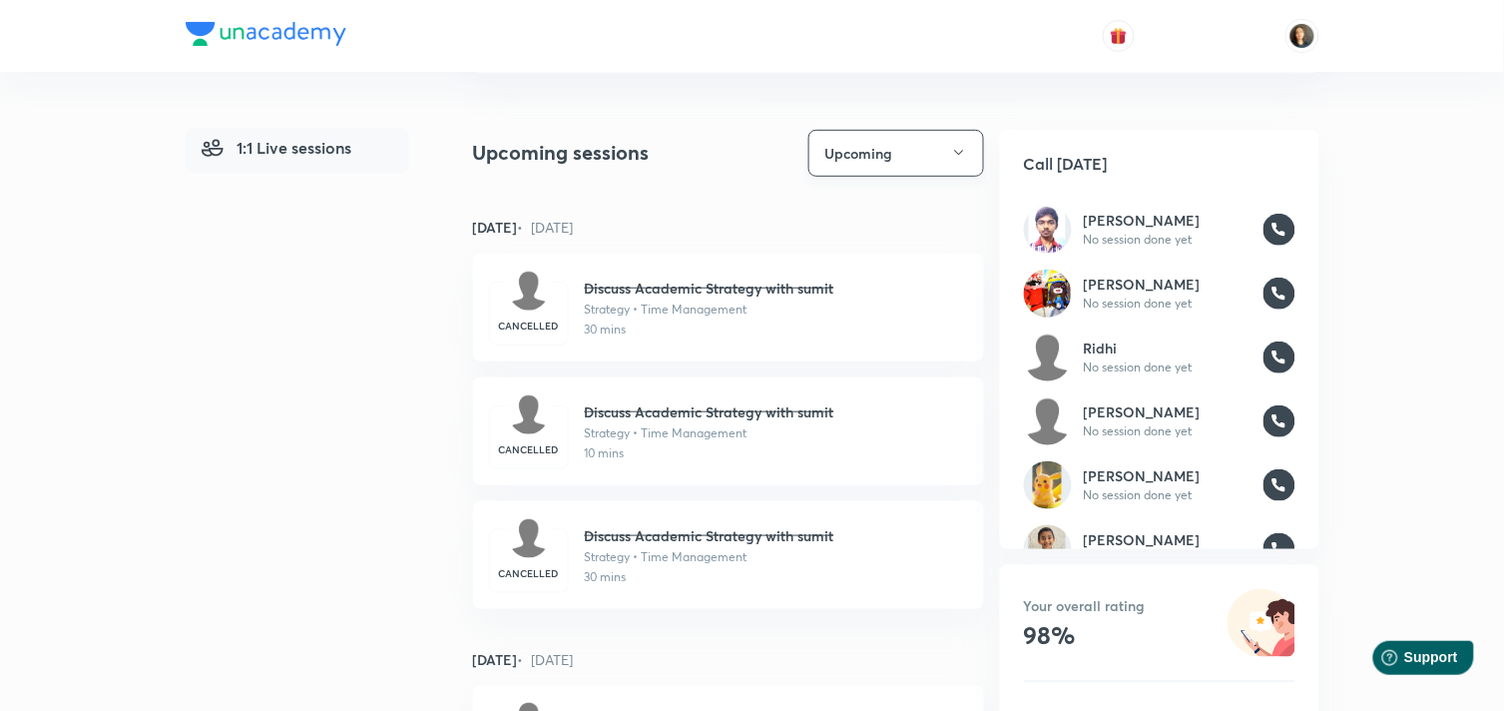
click at [962, 145] on icon "button" at bounding box center [959, 153] width 16 height 16
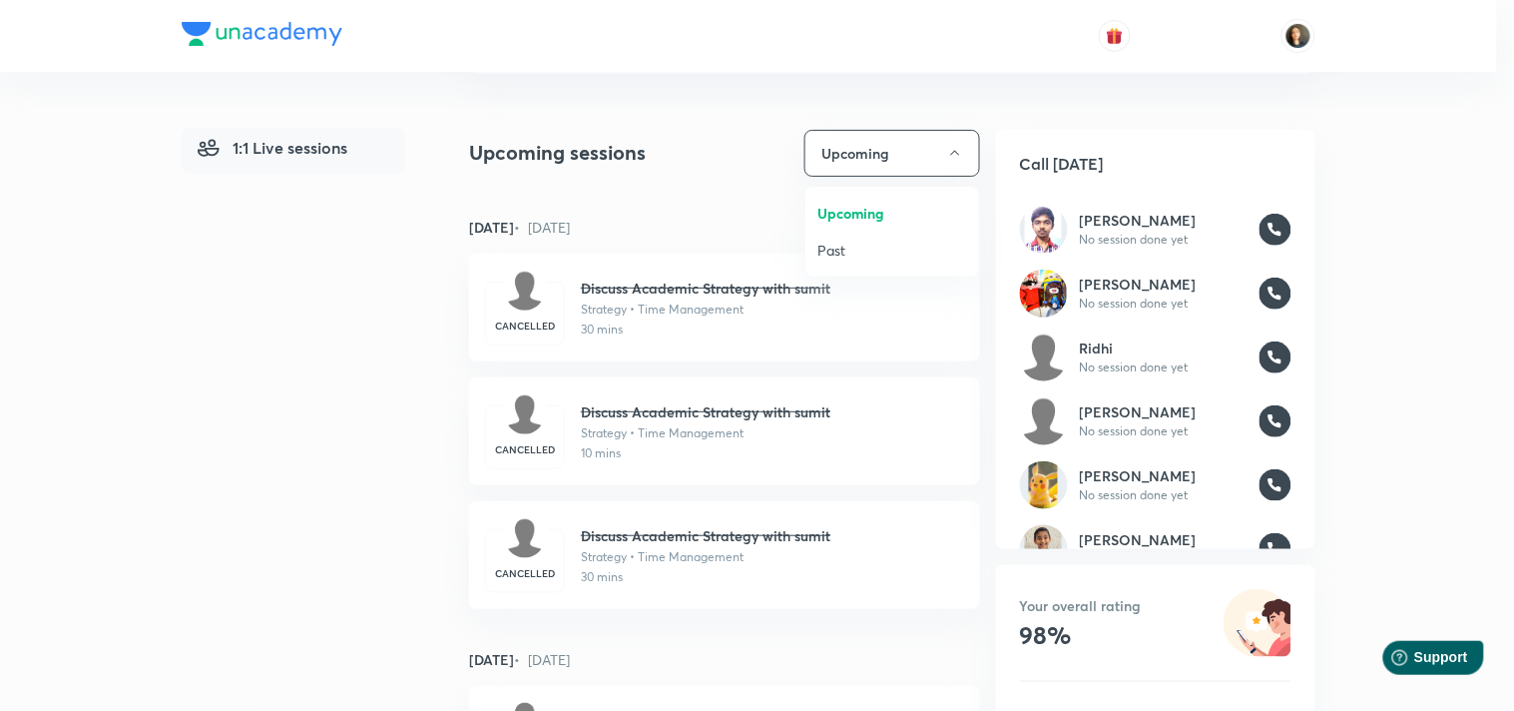
click at [872, 256] on span "Past" at bounding box center [893, 250] width 150 height 21
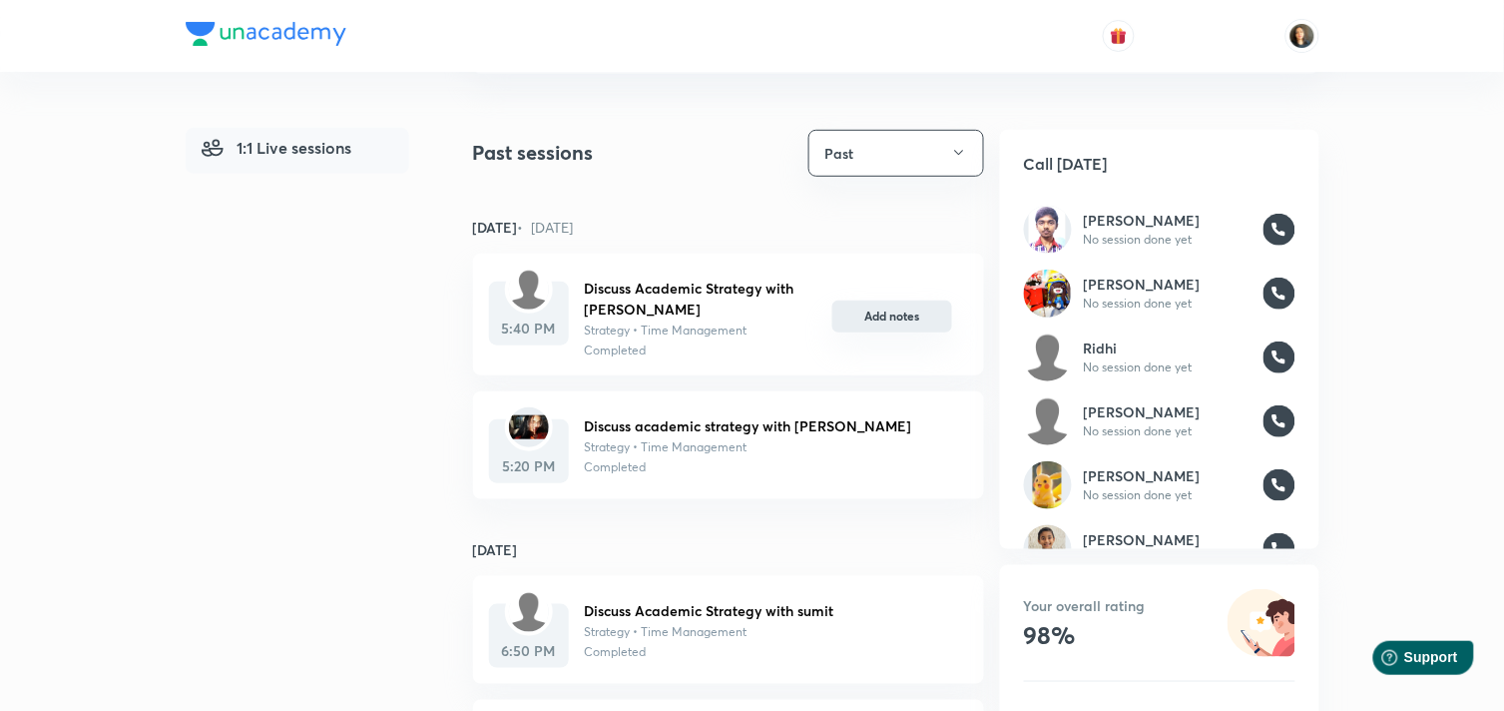
click at [896, 316] on button "Add notes" at bounding box center [893, 316] width 120 height 32
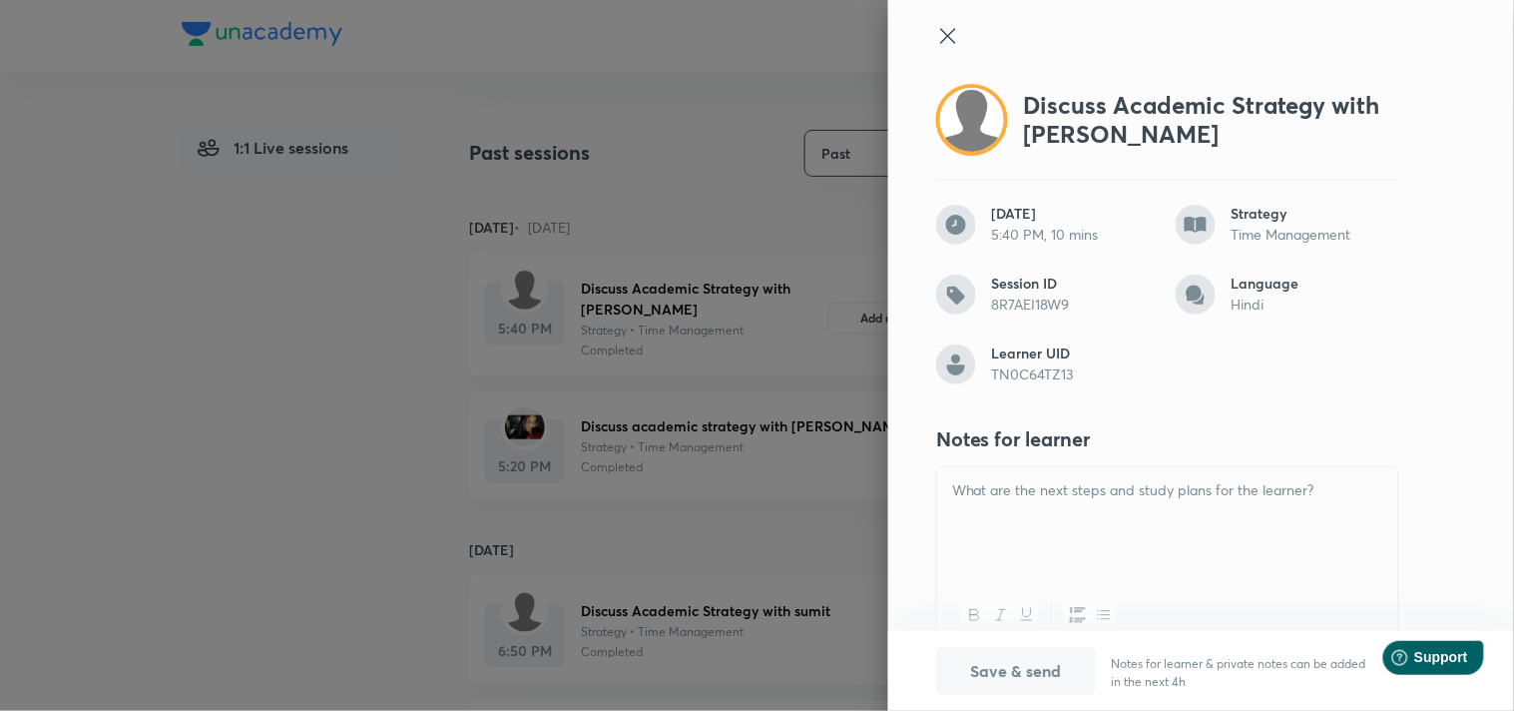
click at [1041, 519] on div at bounding box center [1167, 523] width 461 height 112
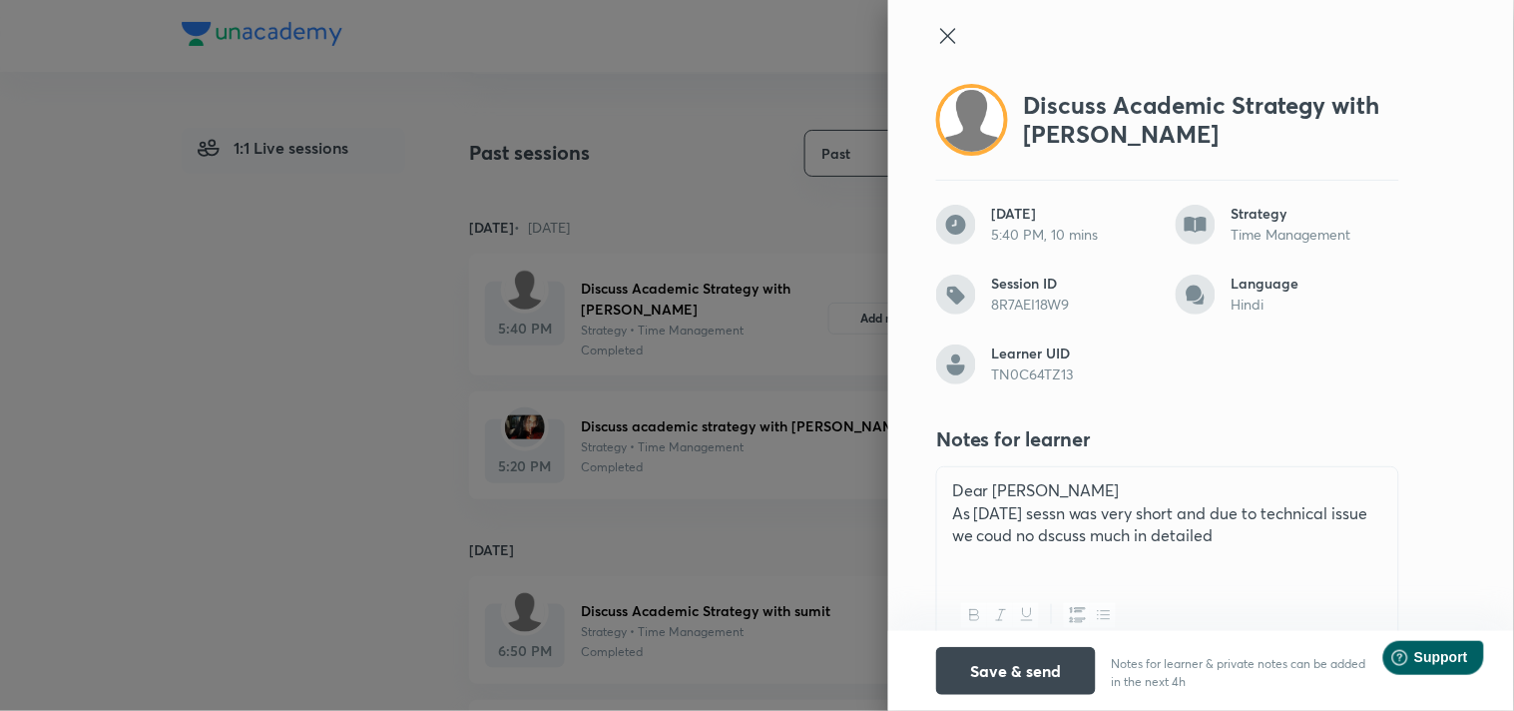
click at [1035, 541] on p "As [DATE] sessn was very short and due to technical issue we coud no dscuss muc…" at bounding box center [1167, 524] width 431 height 45
click at [1223, 546] on div "Dear [PERSON_NAME] As [DATE] sessn was very short and due to technical issue we…" at bounding box center [1167, 523] width 461 height 112
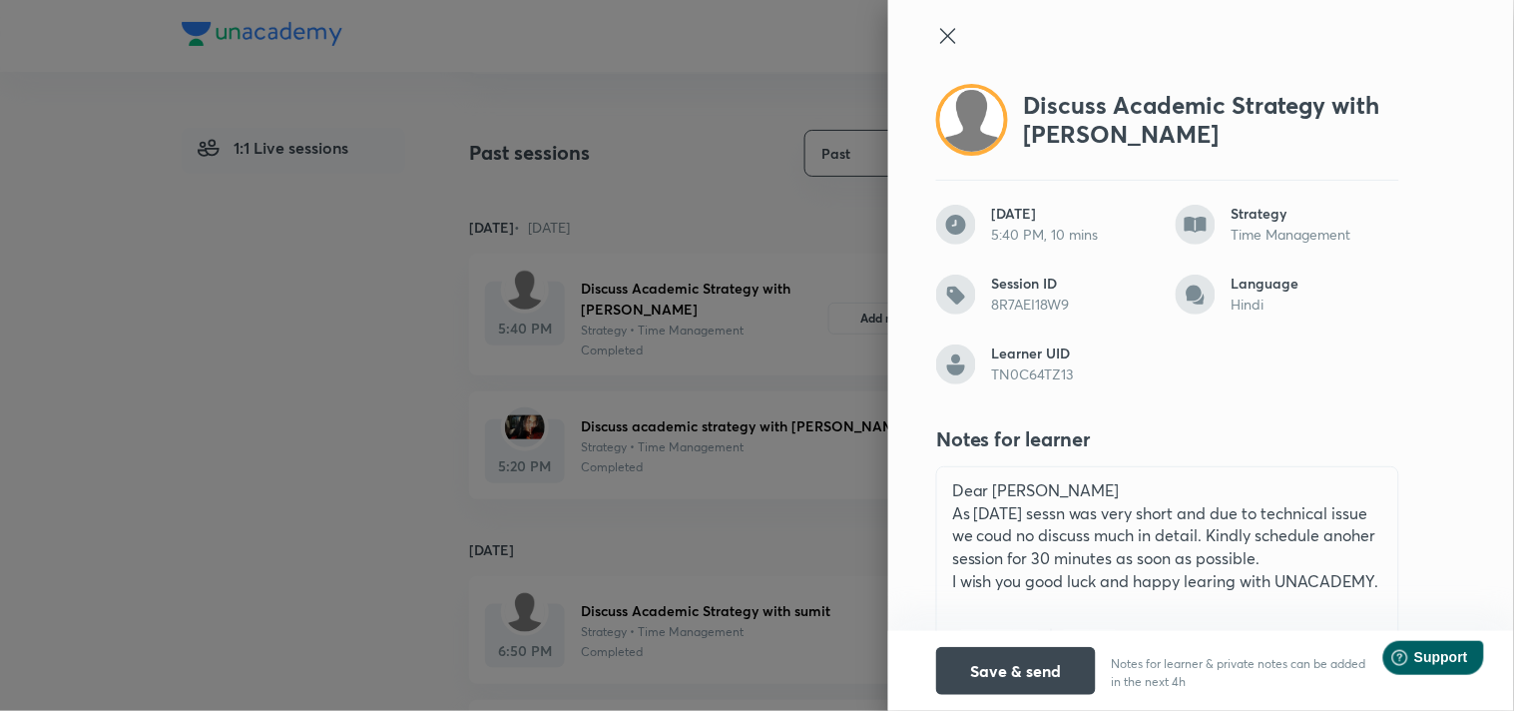
click at [1200, 580] on p "I wish you good luck and happy learing with UNACADEMY." at bounding box center [1167, 581] width 431 height 23
click at [1288, 579] on p "I wish you good luck and happy learning with UNACADEMY." at bounding box center [1167, 592] width 431 height 45
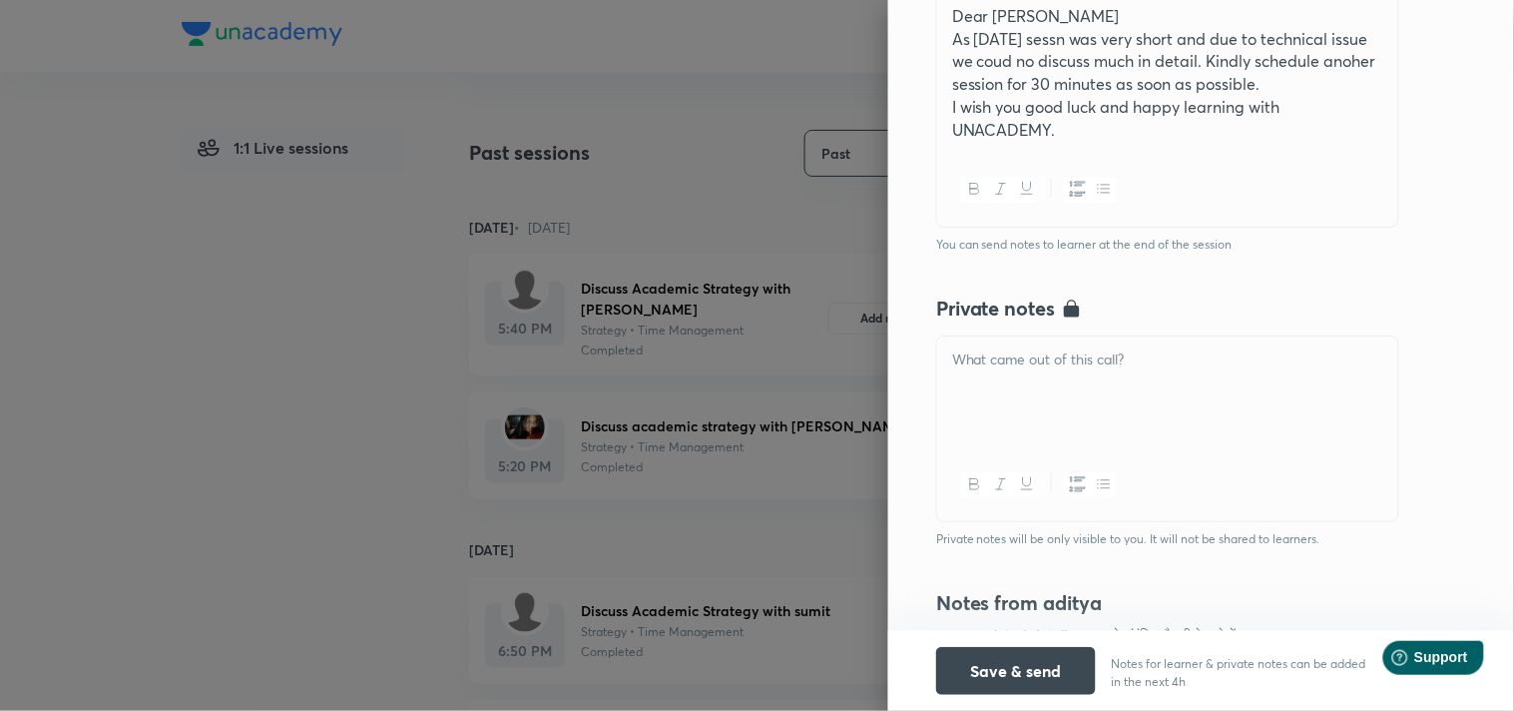
scroll to position [554, 0]
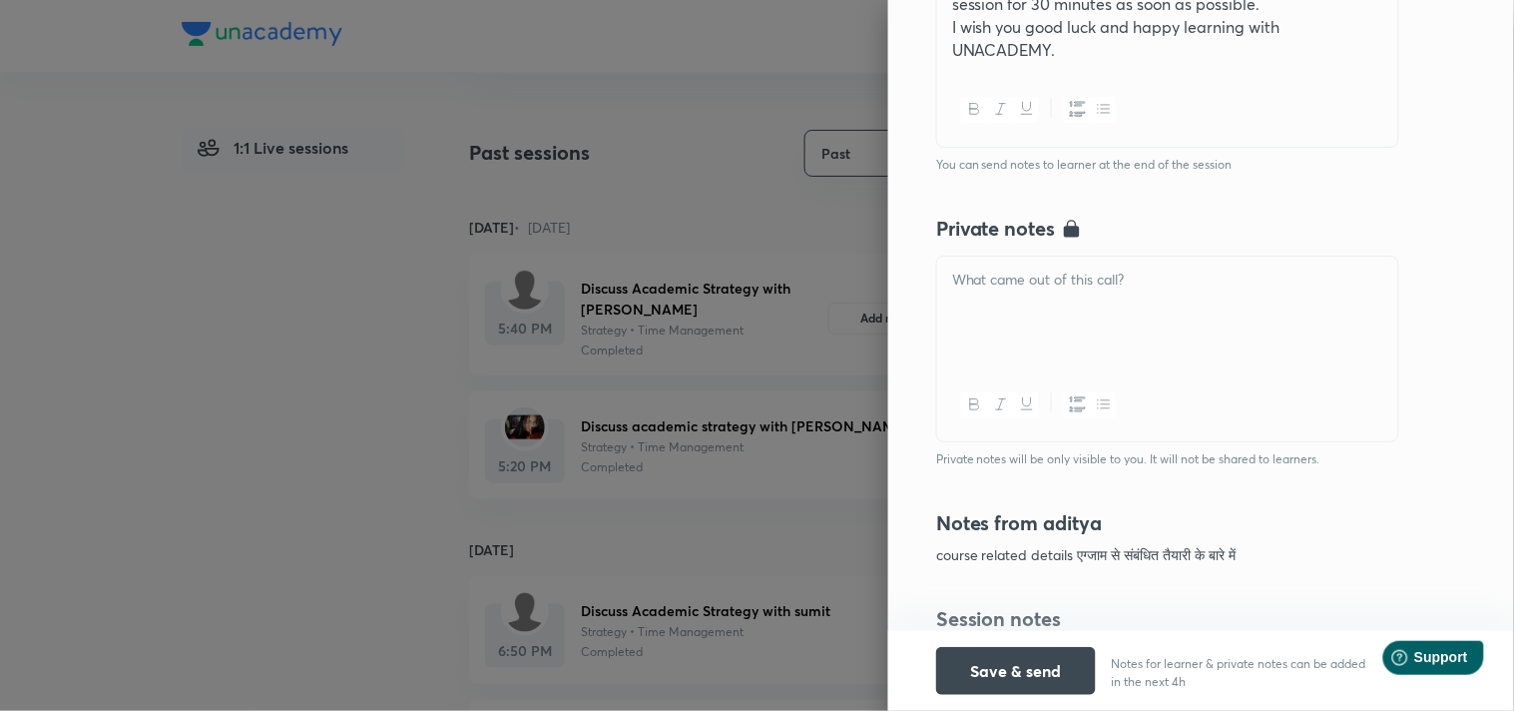
click at [1038, 307] on div at bounding box center [1167, 313] width 461 height 112
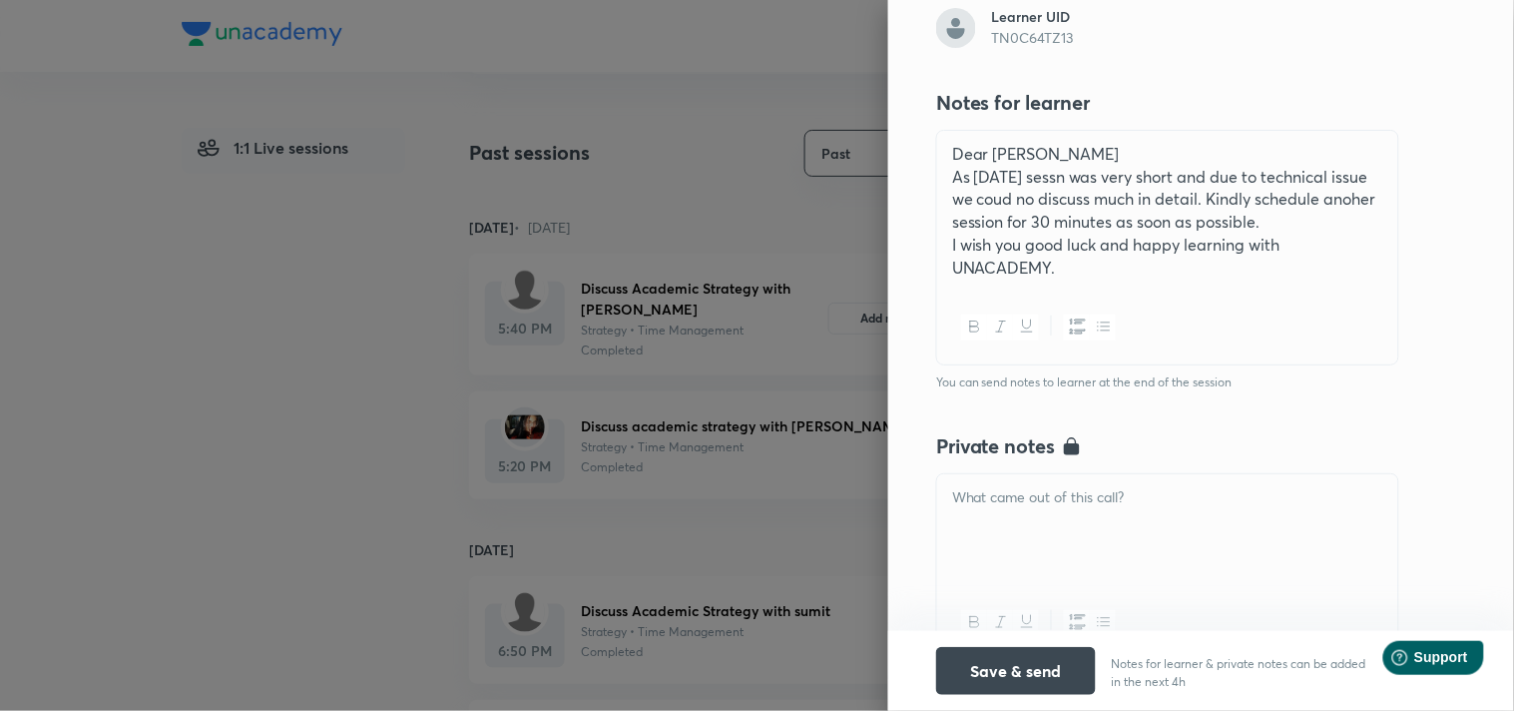
scroll to position [332, 0]
click at [1011, 493] on p at bounding box center [1167, 501] width 431 height 23
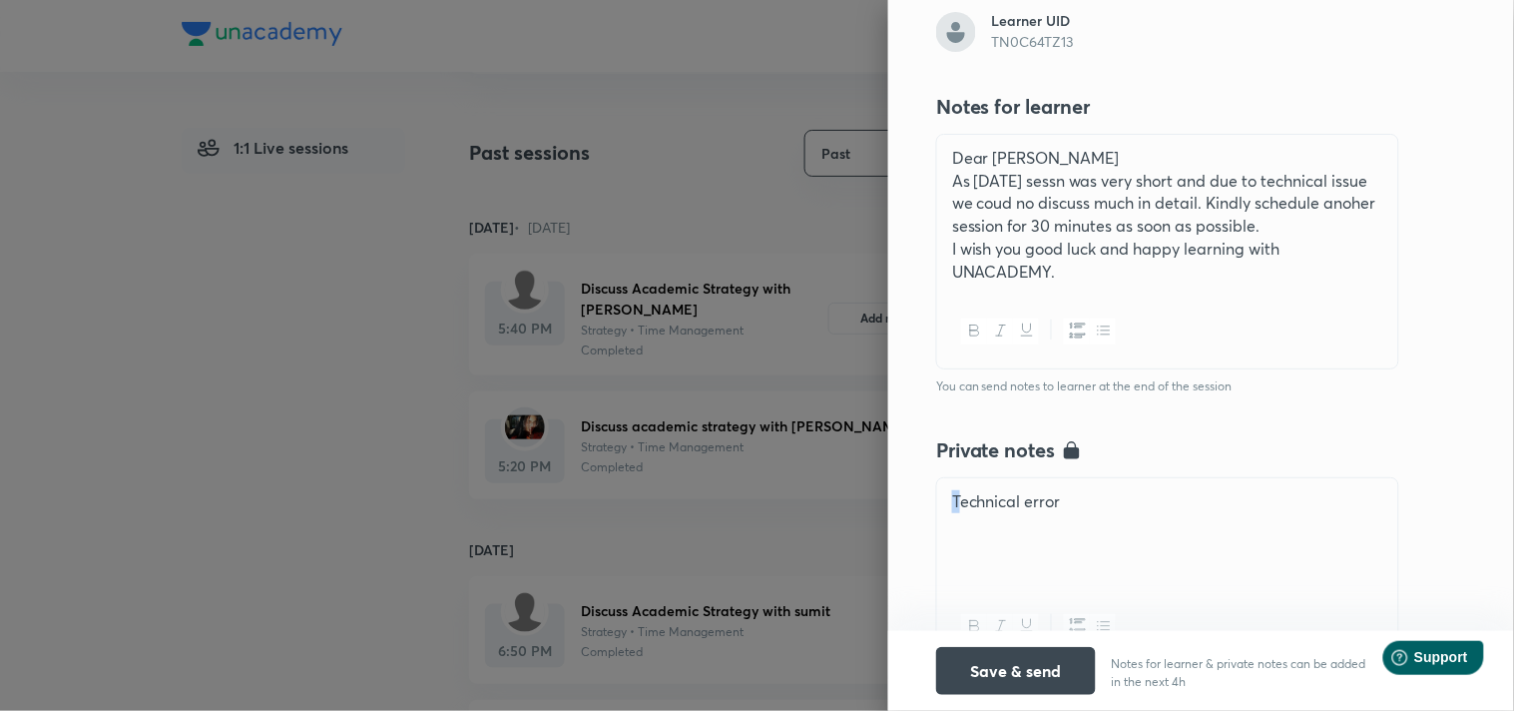
click at [952, 490] on p "Technical error" at bounding box center [1167, 501] width 431 height 23
click at [952, 491] on p "Technical error" at bounding box center [1167, 501] width 431 height 23
click at [1026, 661] on button "Save & send" at bounding box center [1016, 669] width 160 height 48
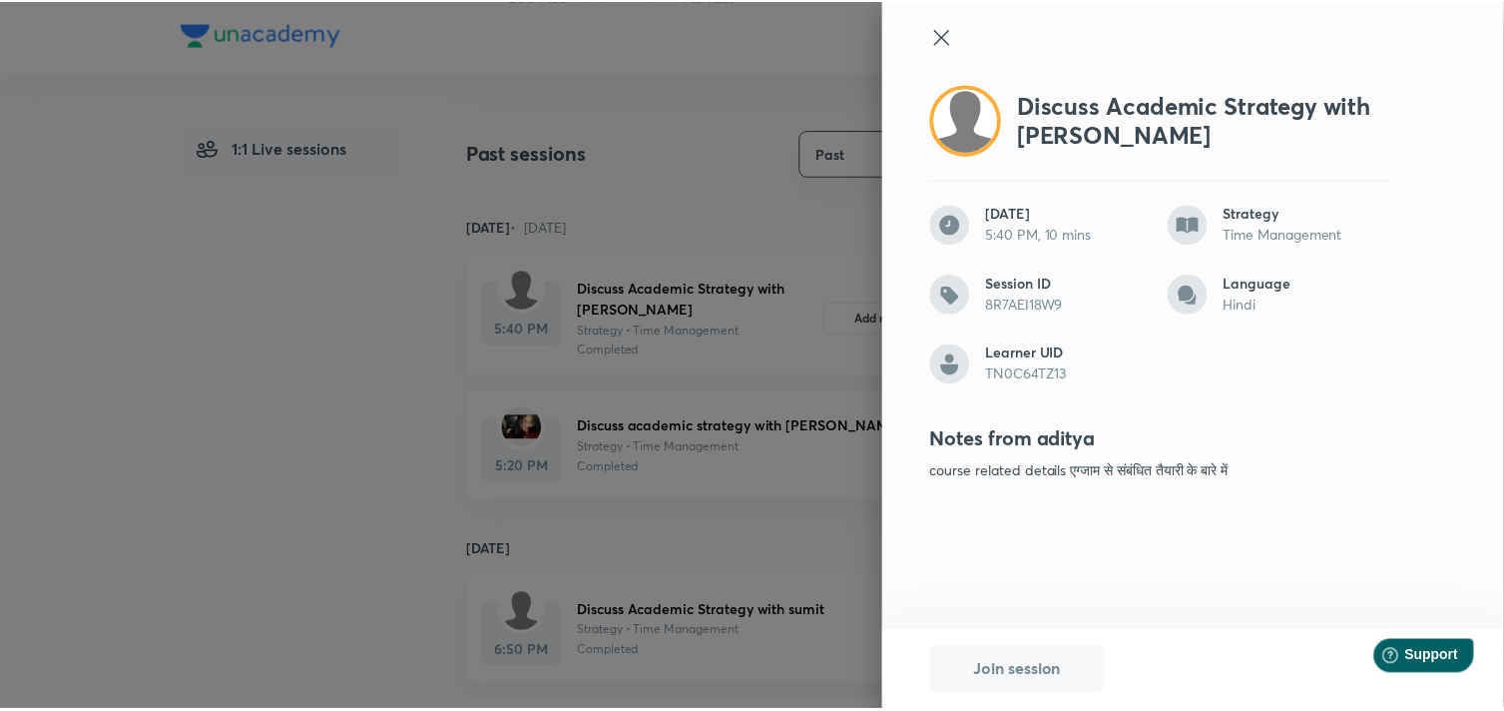
scroll to position [0, 0]
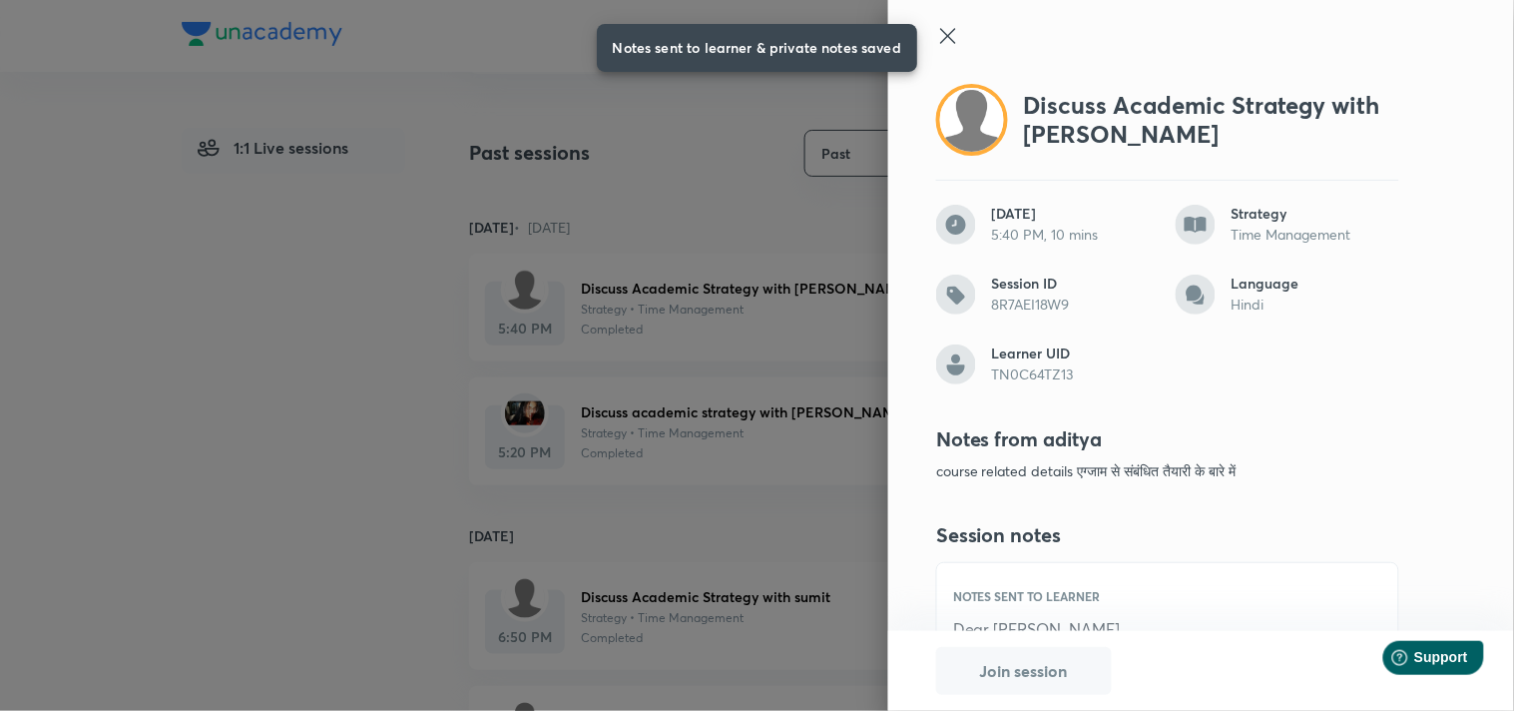
click at [936, 37] on icon at bounding box center [948, 36] width 24 height 24
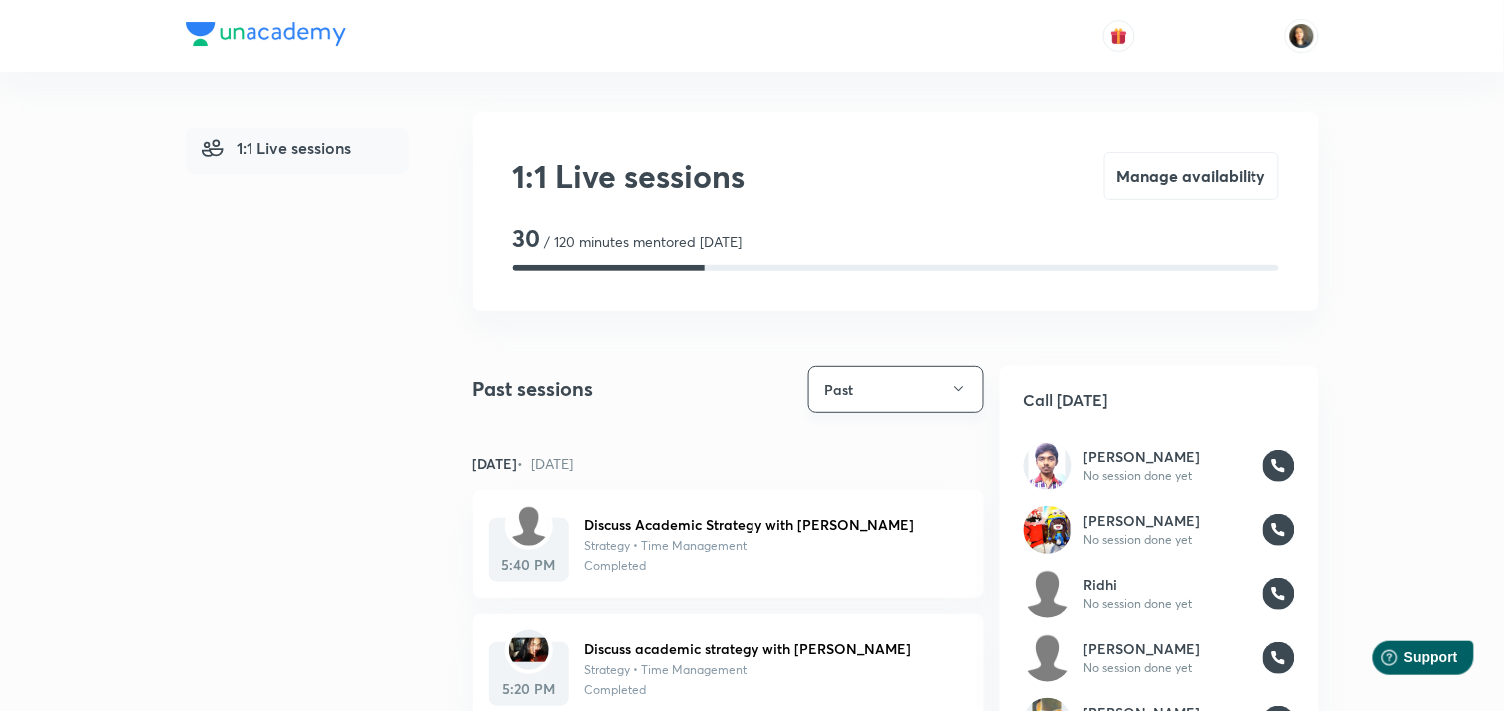
click at [961, 377] on button "Past" at bounding box center [897, 389] width 176 height 47
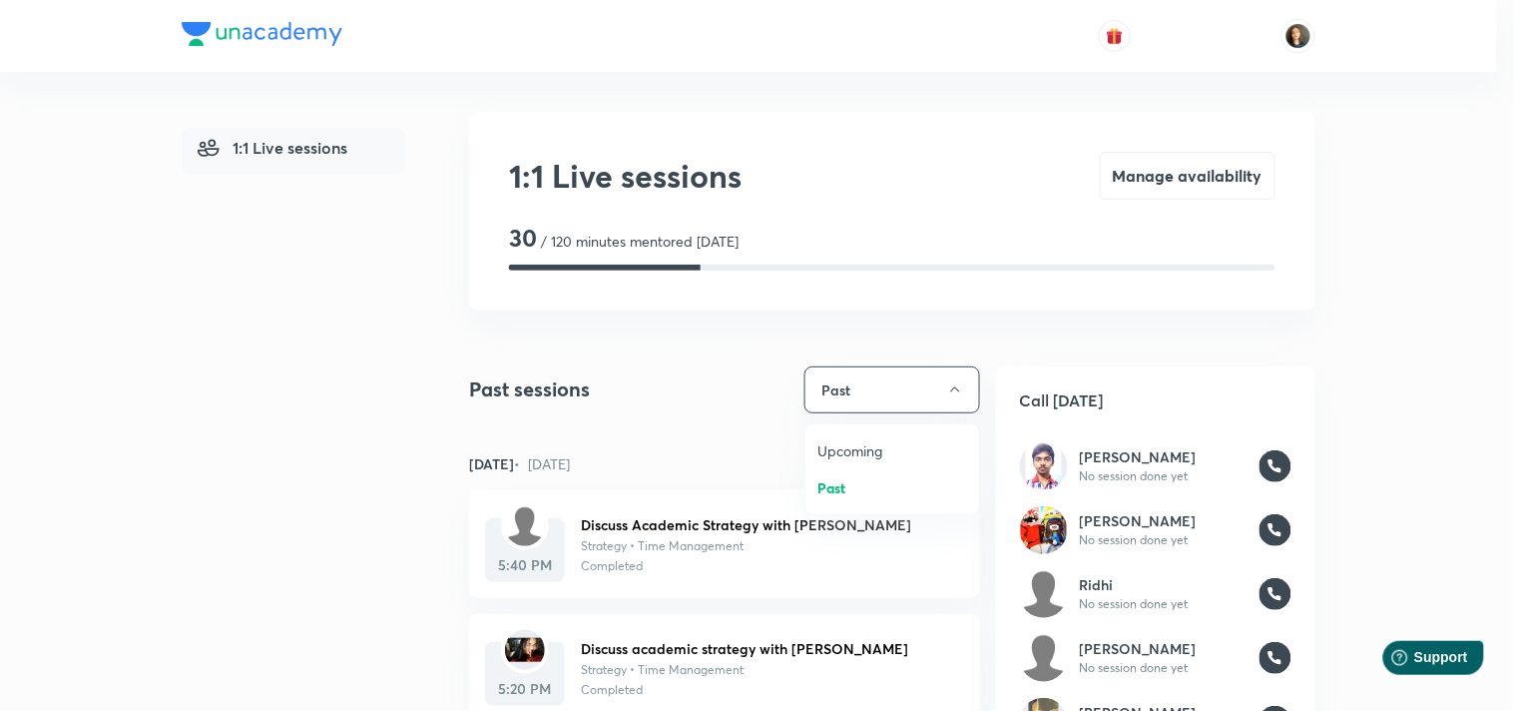
click at [851, 456] on span "Upcoming" at bounding box center [893, 450] width 150 height 21
